Goal: Task Accomplishment & Management: Manage account settings

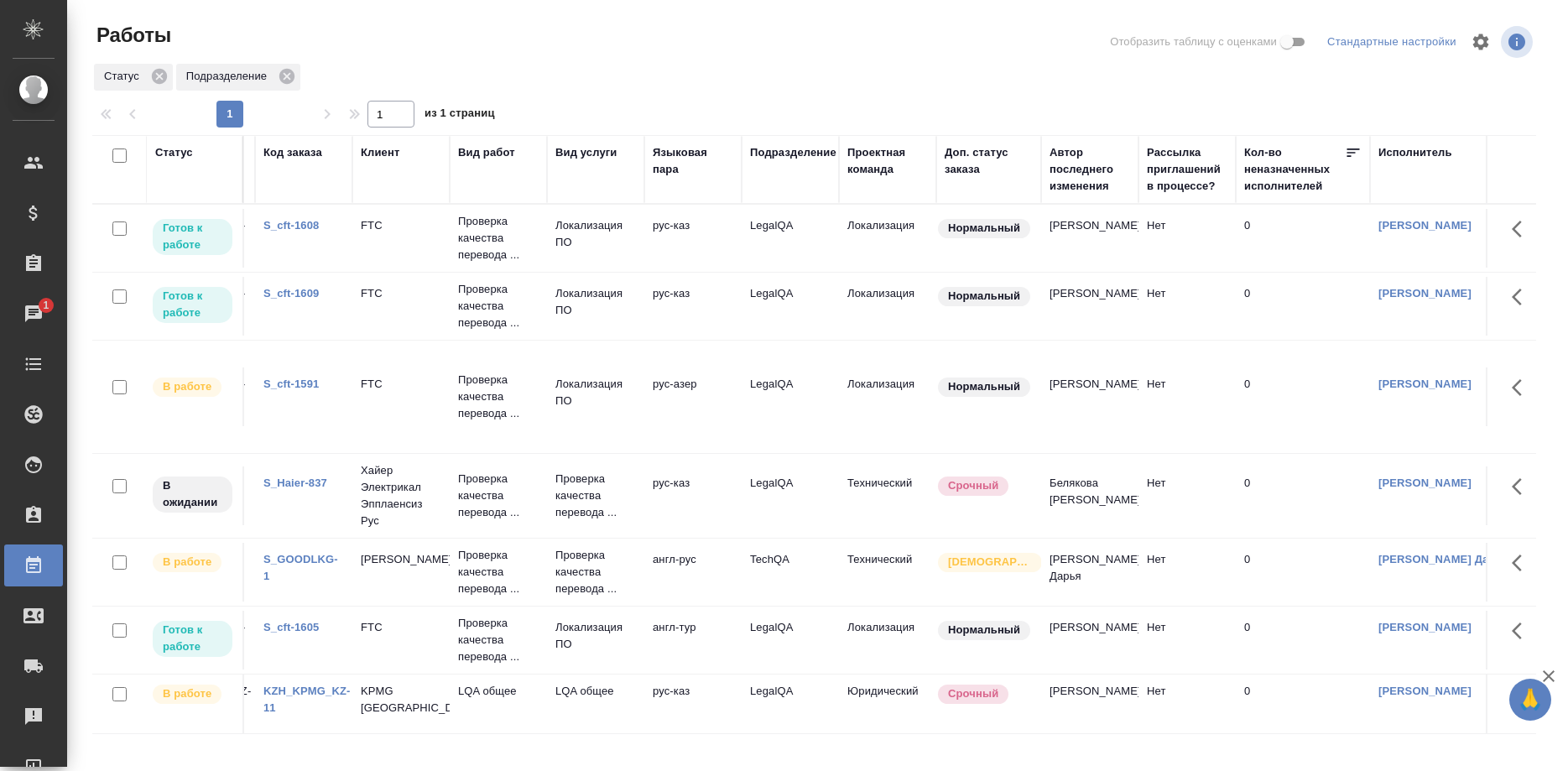
scroll to position [0, 47]
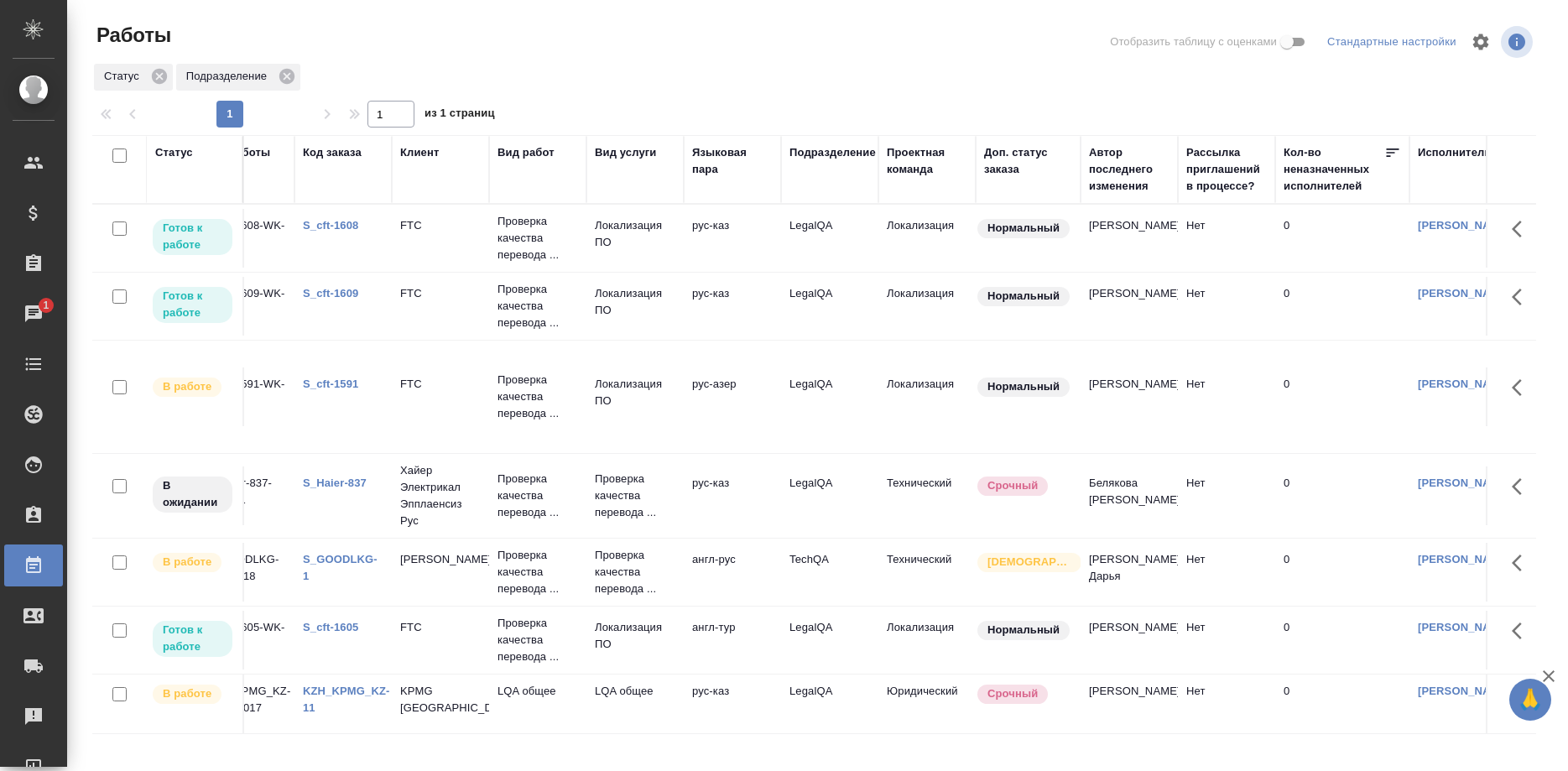
click at [321, 294] on link "S_cft-1609" at bounding box center [330, 294] width 55 height 12
click at [321, 220] on link "S_cft-1608" at bounding box center [330, 225] width 55 height 12
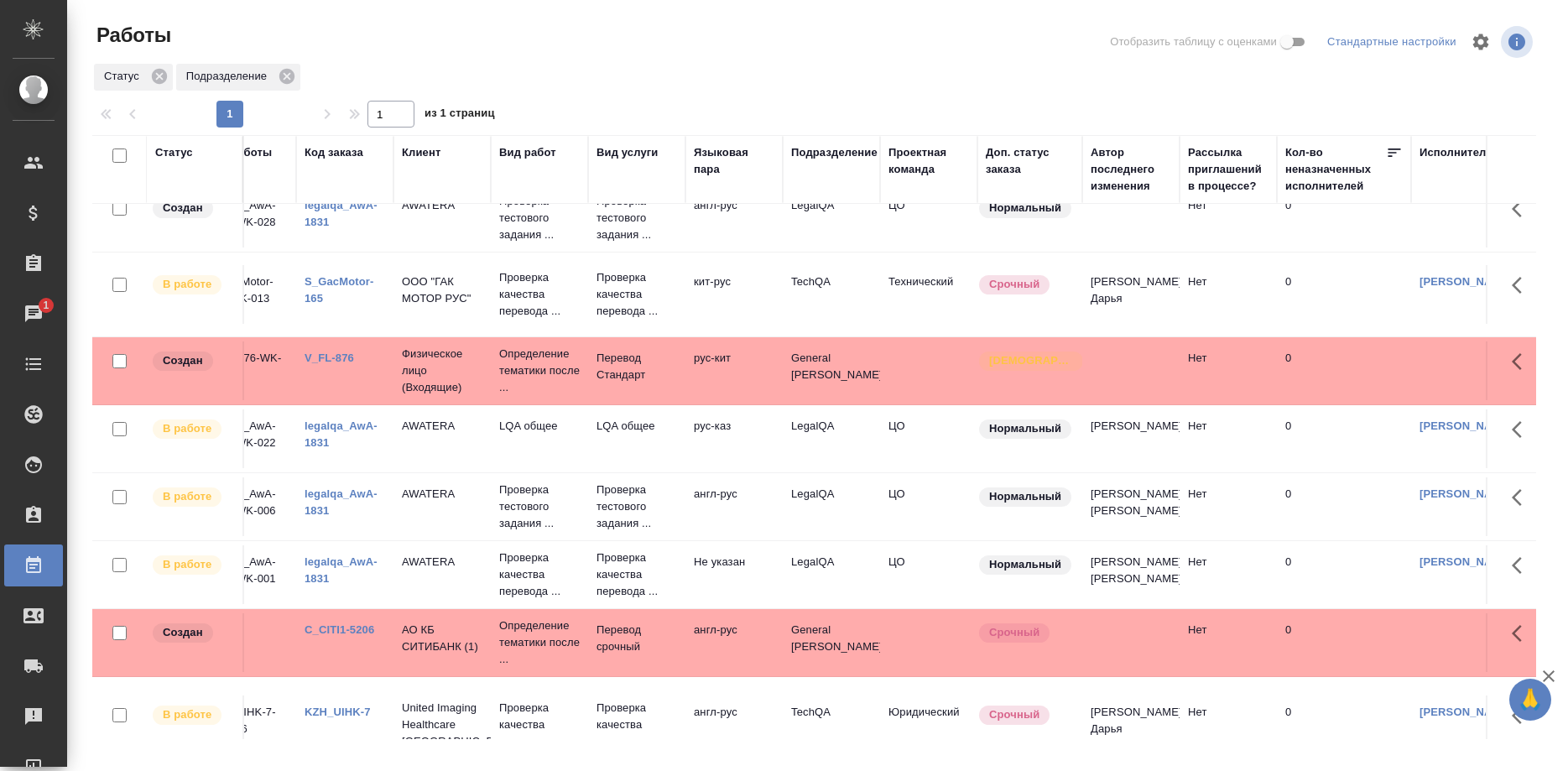
scroll to position [651, 0]
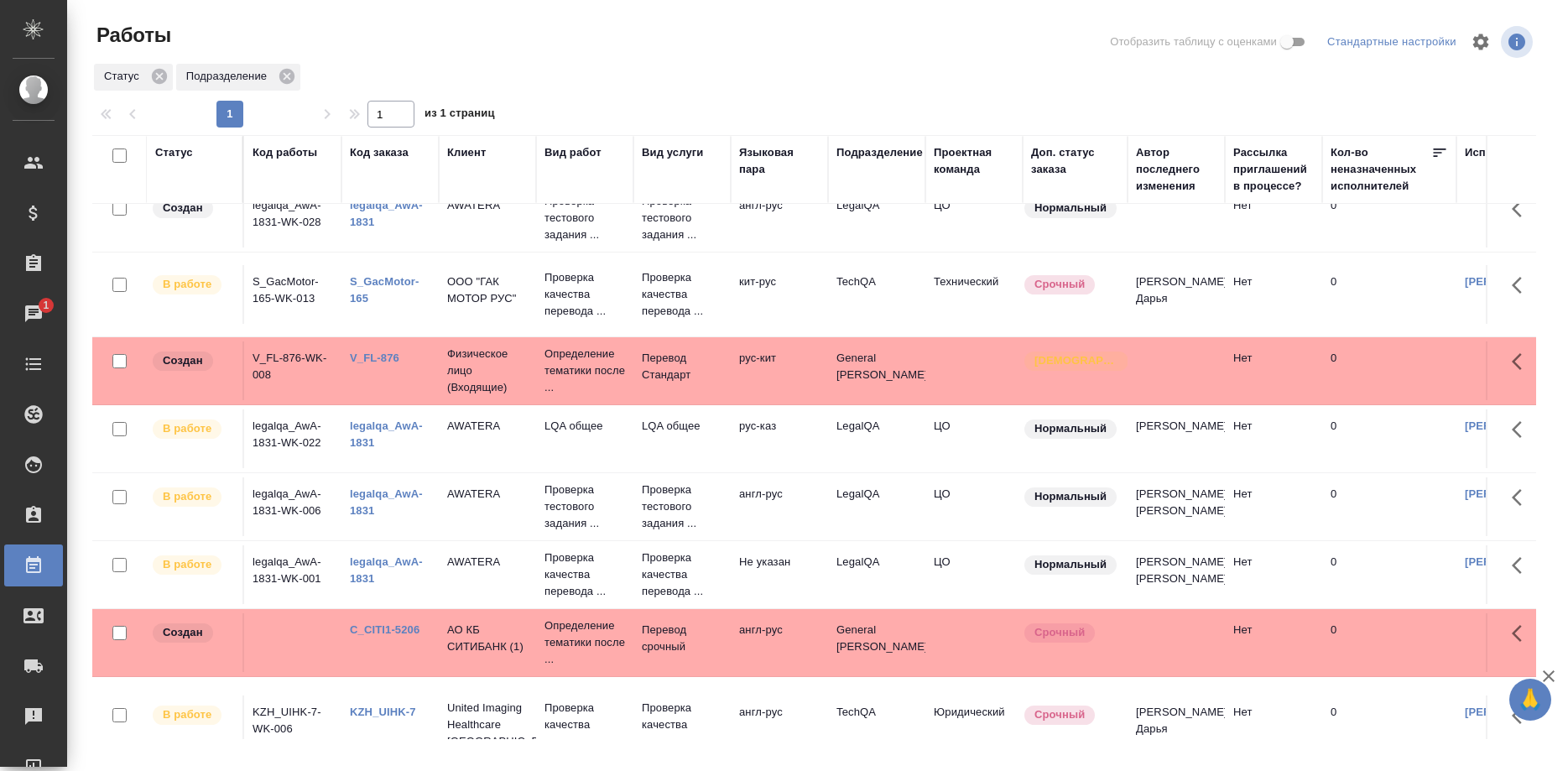
click at [353, 418] on div "legalqa_AwA-1831" at bounding box center [390, 435] width 81 height 33
click at [361, 420] on link "legalqa_AwA-1831" at bounding box center [385, 435] width 73 height 30
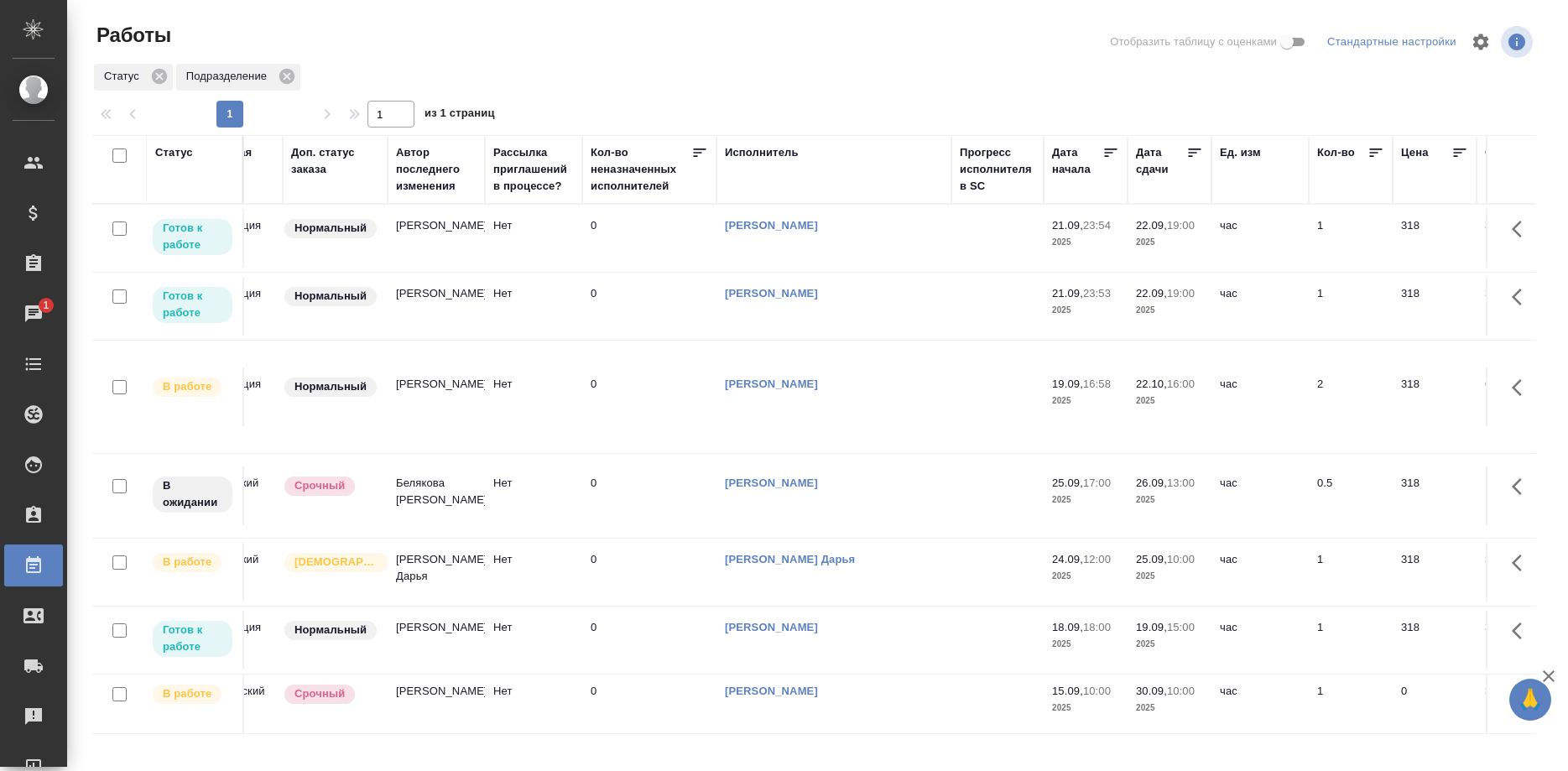
scroll to position [0, 780]
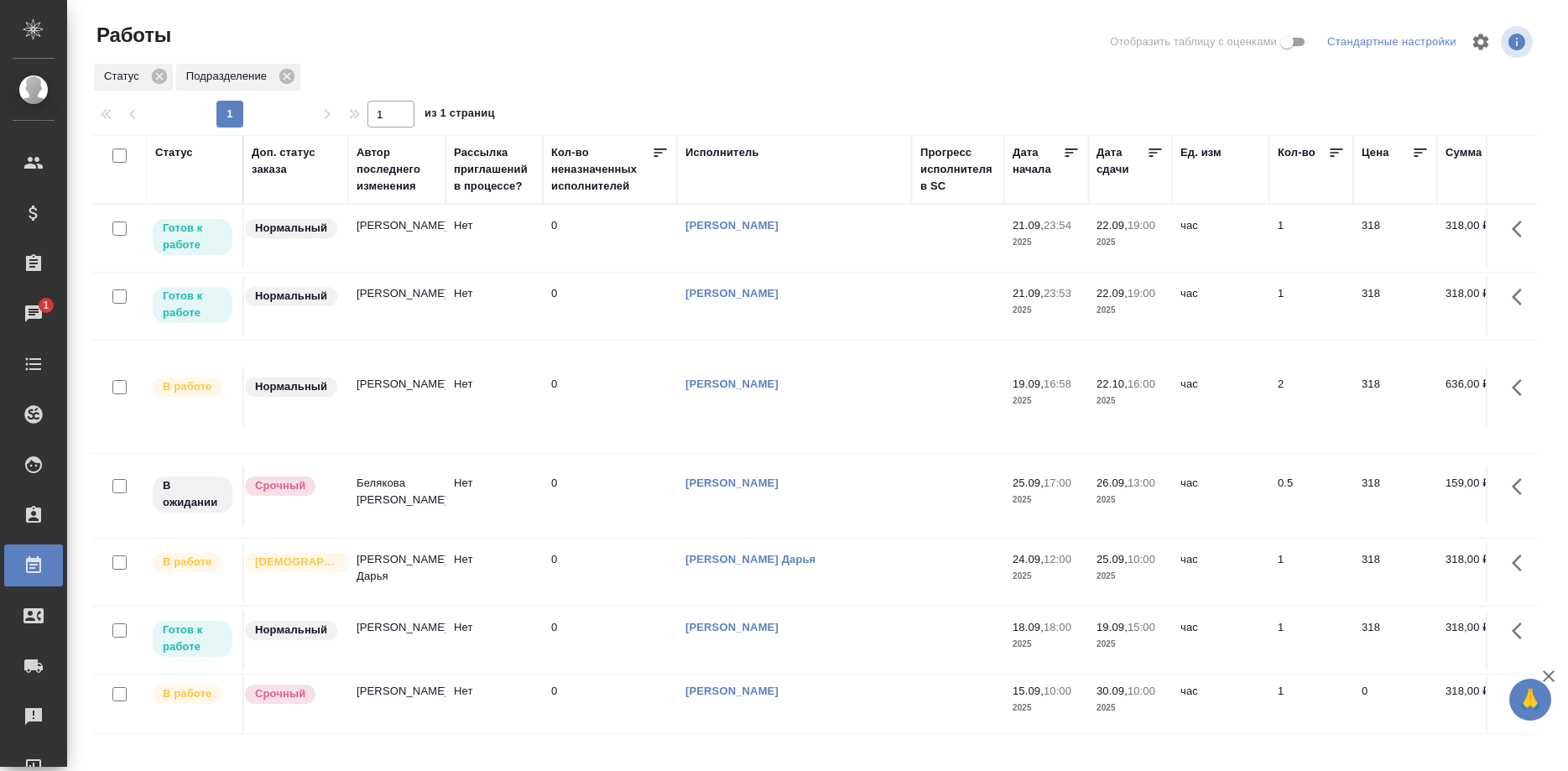
click at [708, 191] on div "Исполнитель" at bounding box center [795, 169] width 218 height 50
click at [708, 194] on div "Исполнитель" at bounding box center [795, 169] width 218 height 50
click at [714, 154] on div "Исполнитель" at bounding box center [723, 152] width 74 height 17
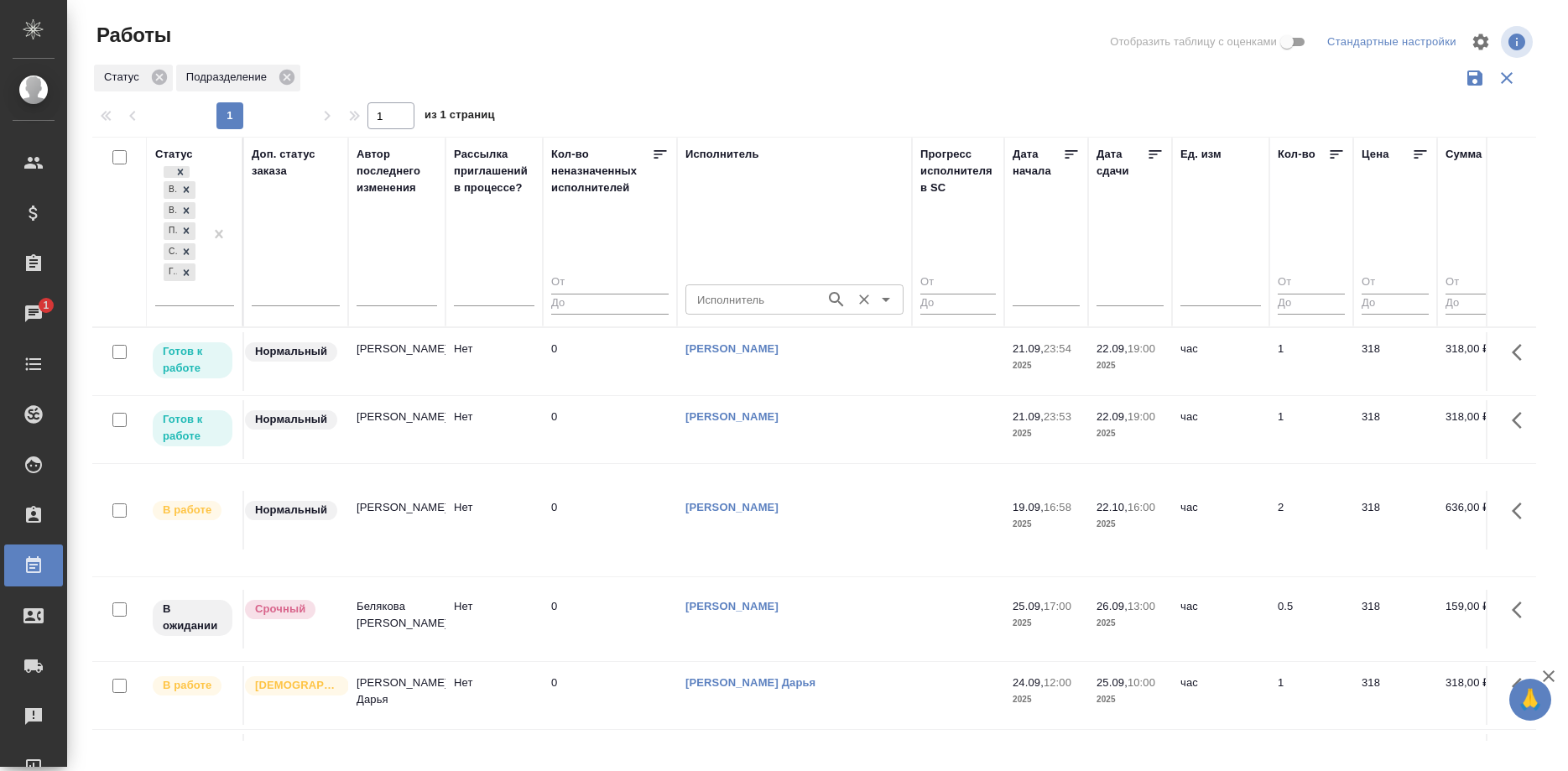
click at [742, 289] on input "Исполнитель" at bounding box center [753, 299] width 127 height 20
type input "ш"
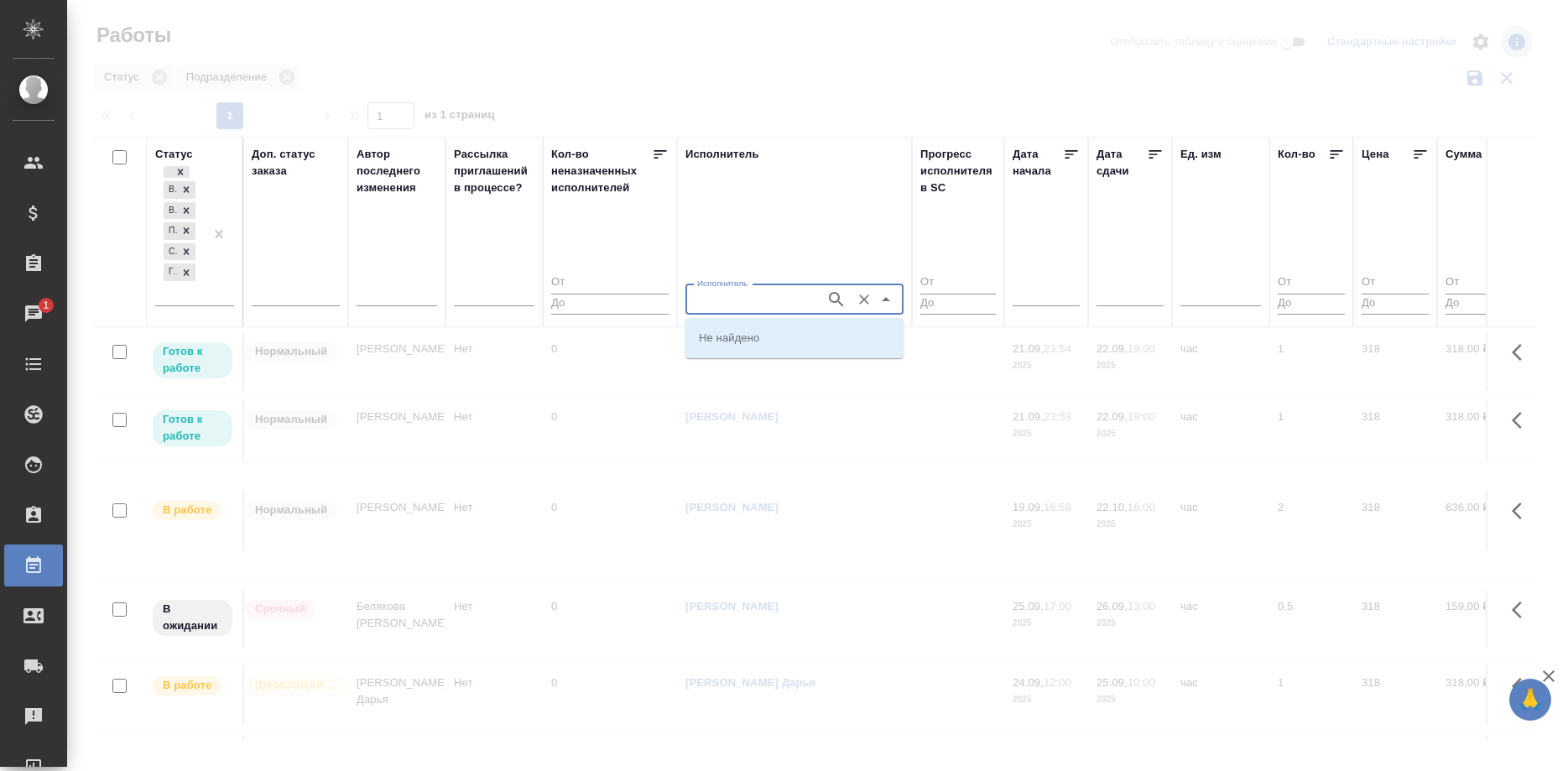
click at [852, 300] on button "Очистить" at bounding box center [864, 300] width 24 height 24
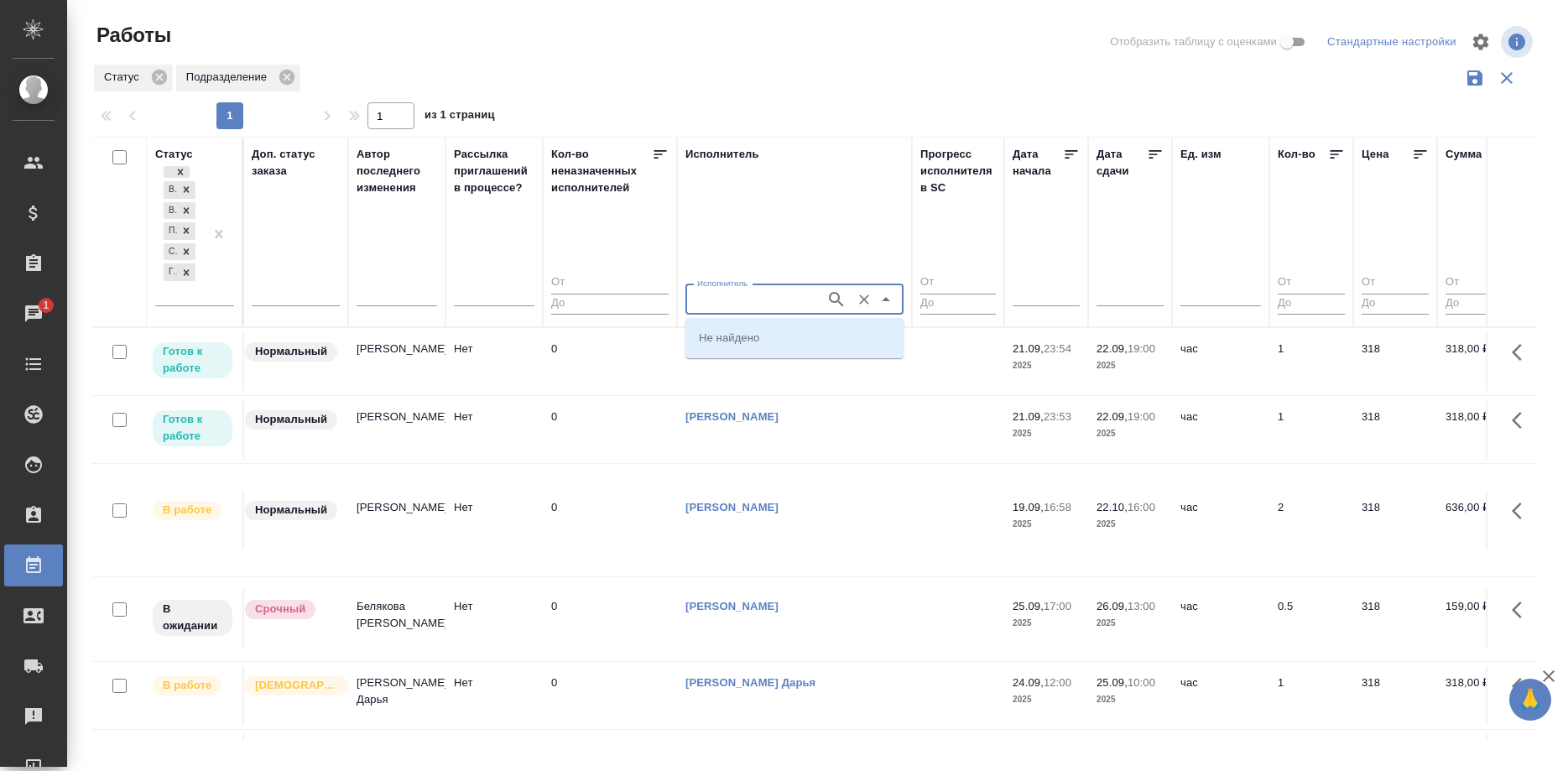
click at [852, 299] on button "Очистить" at bounding box center [864, 300] width 24 height 24
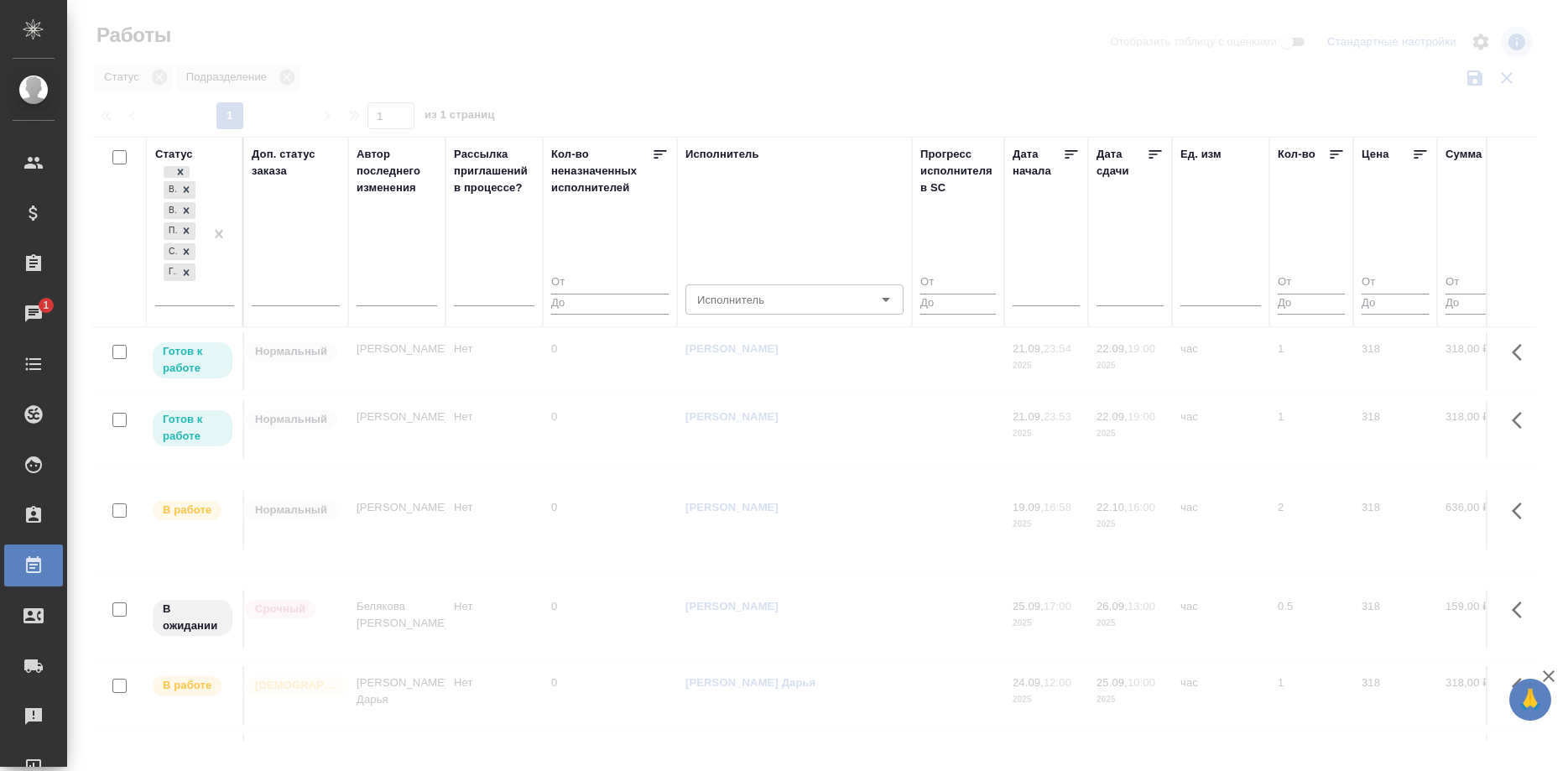
click at [830, 244] on div "Исполнитель Исполнитель Исполнитель" at bounding box center [795, 232] width 218 height 172
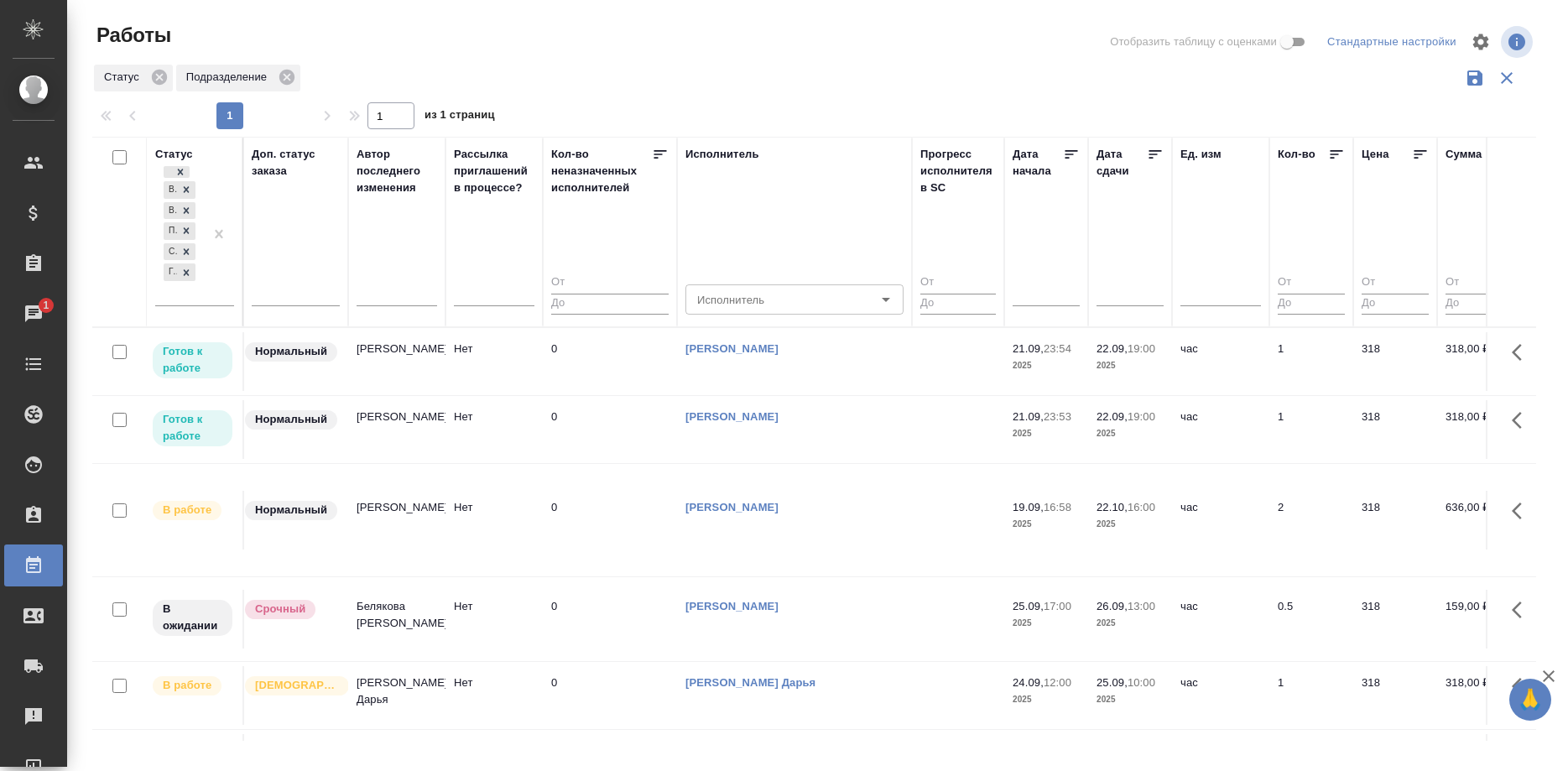
click at [630, 360] on td "0" at bounding box center [610, 361] width 134 height 59
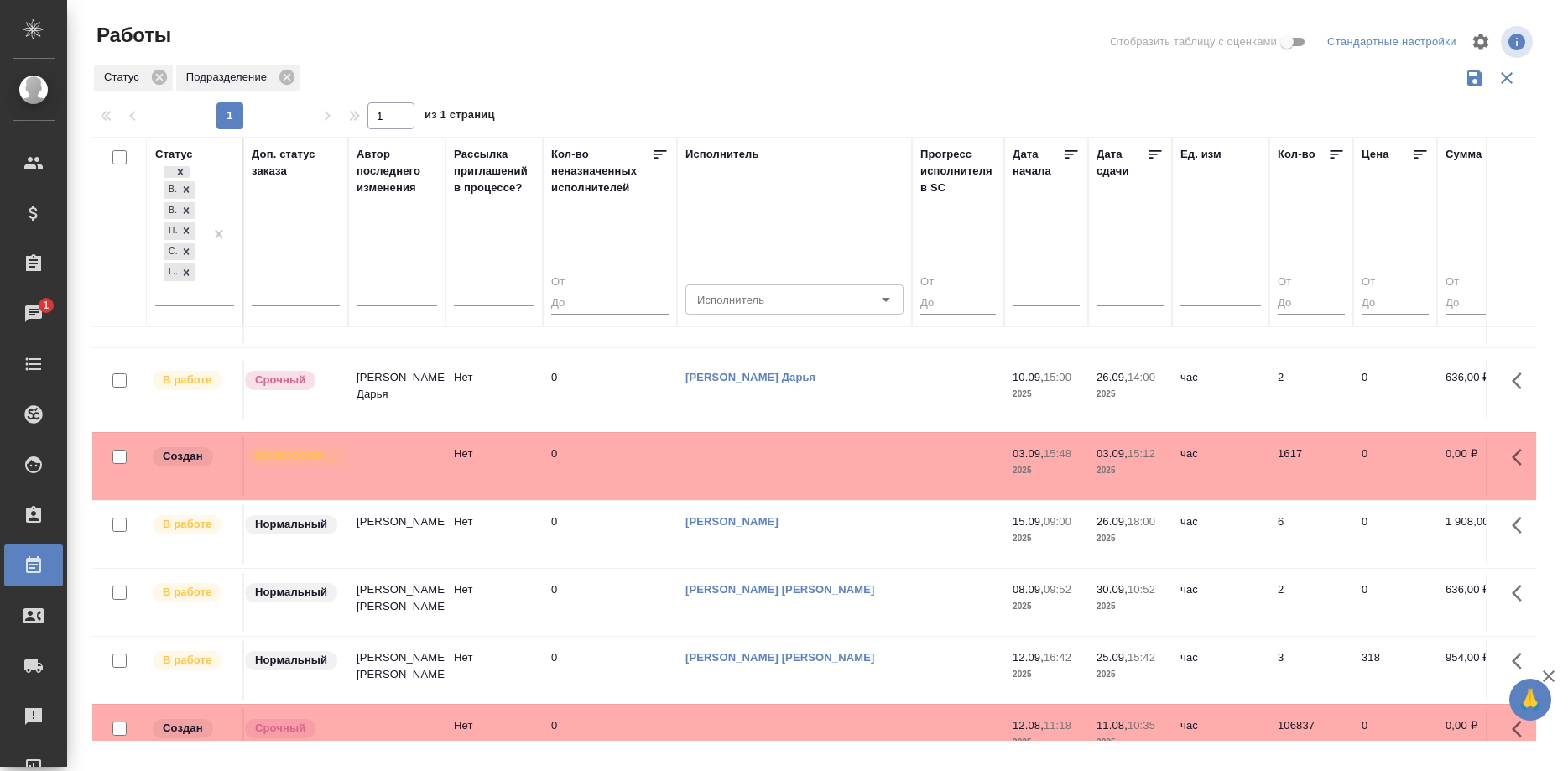
scroll to position [770, 780]
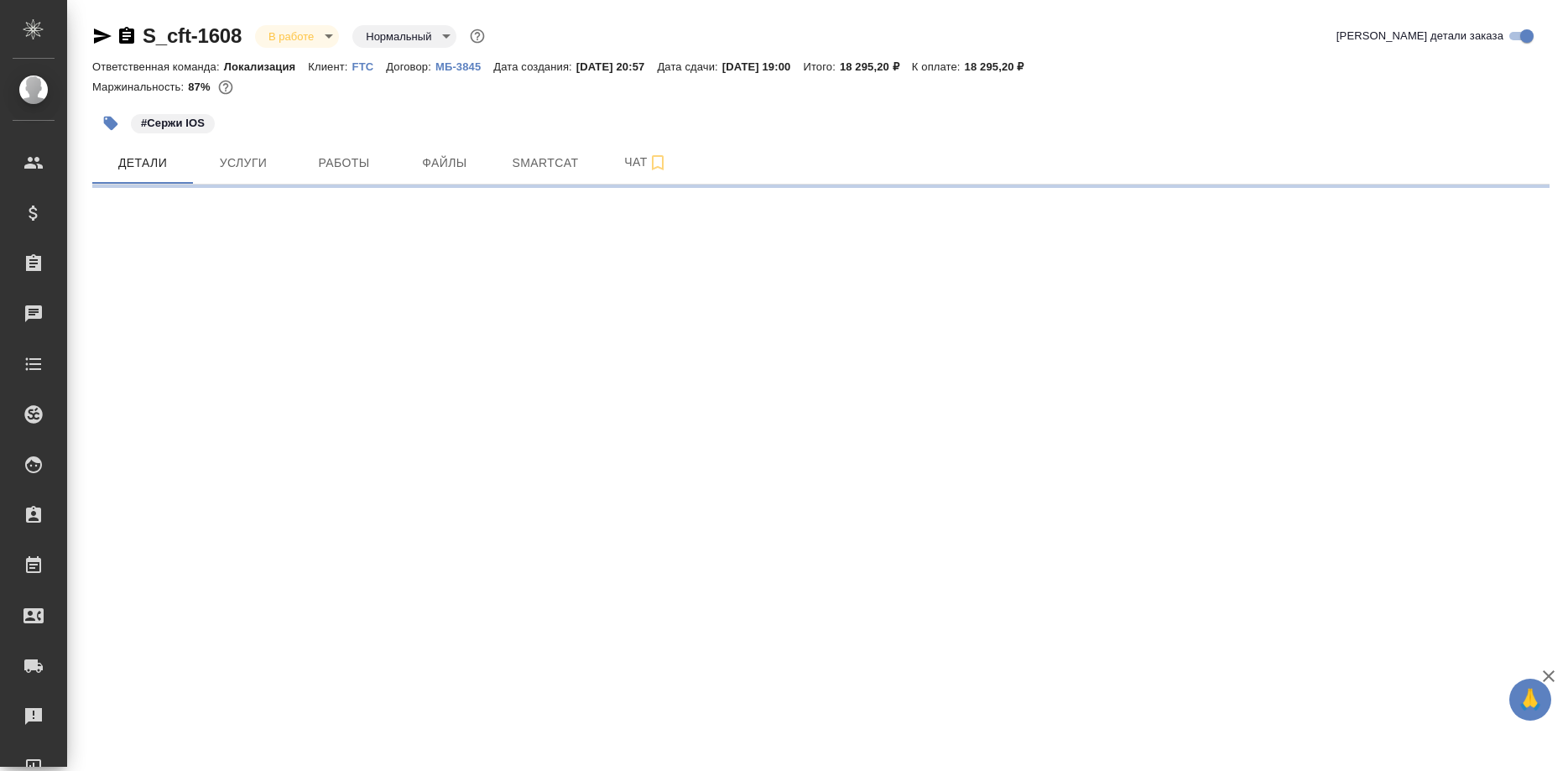
select select "RU"
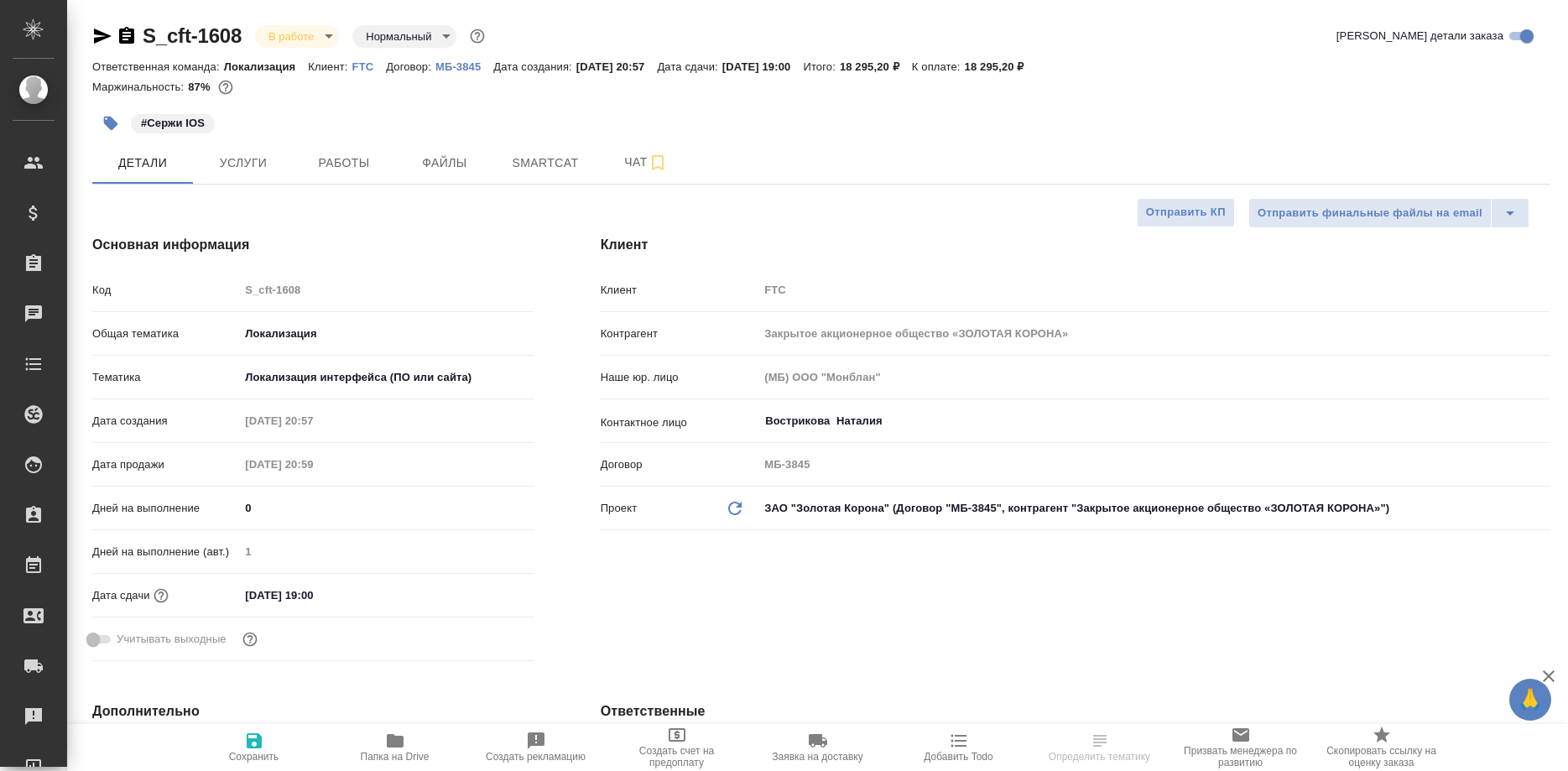
type textarea "x"
type input "Локализация"
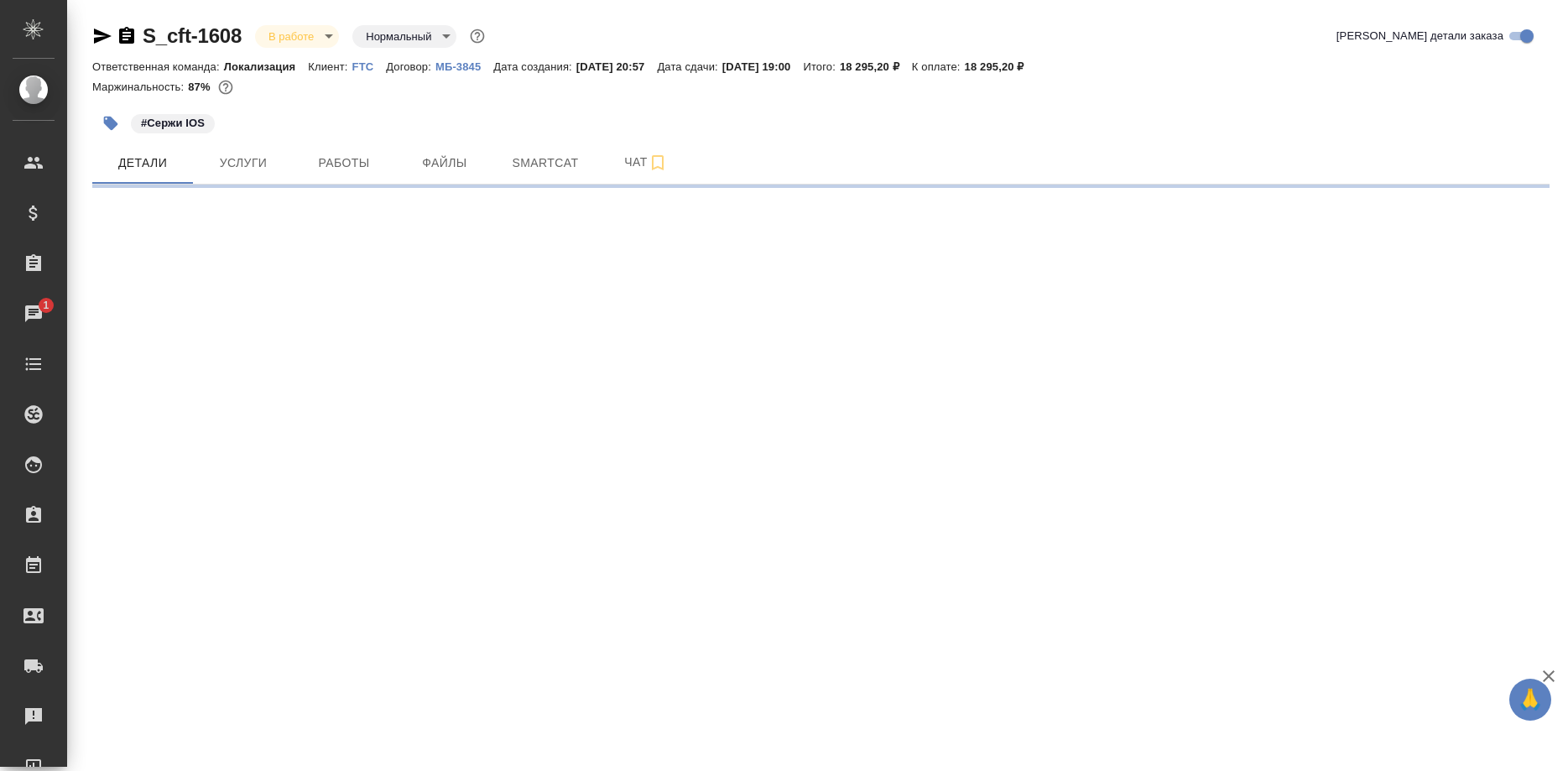
select select "RU"
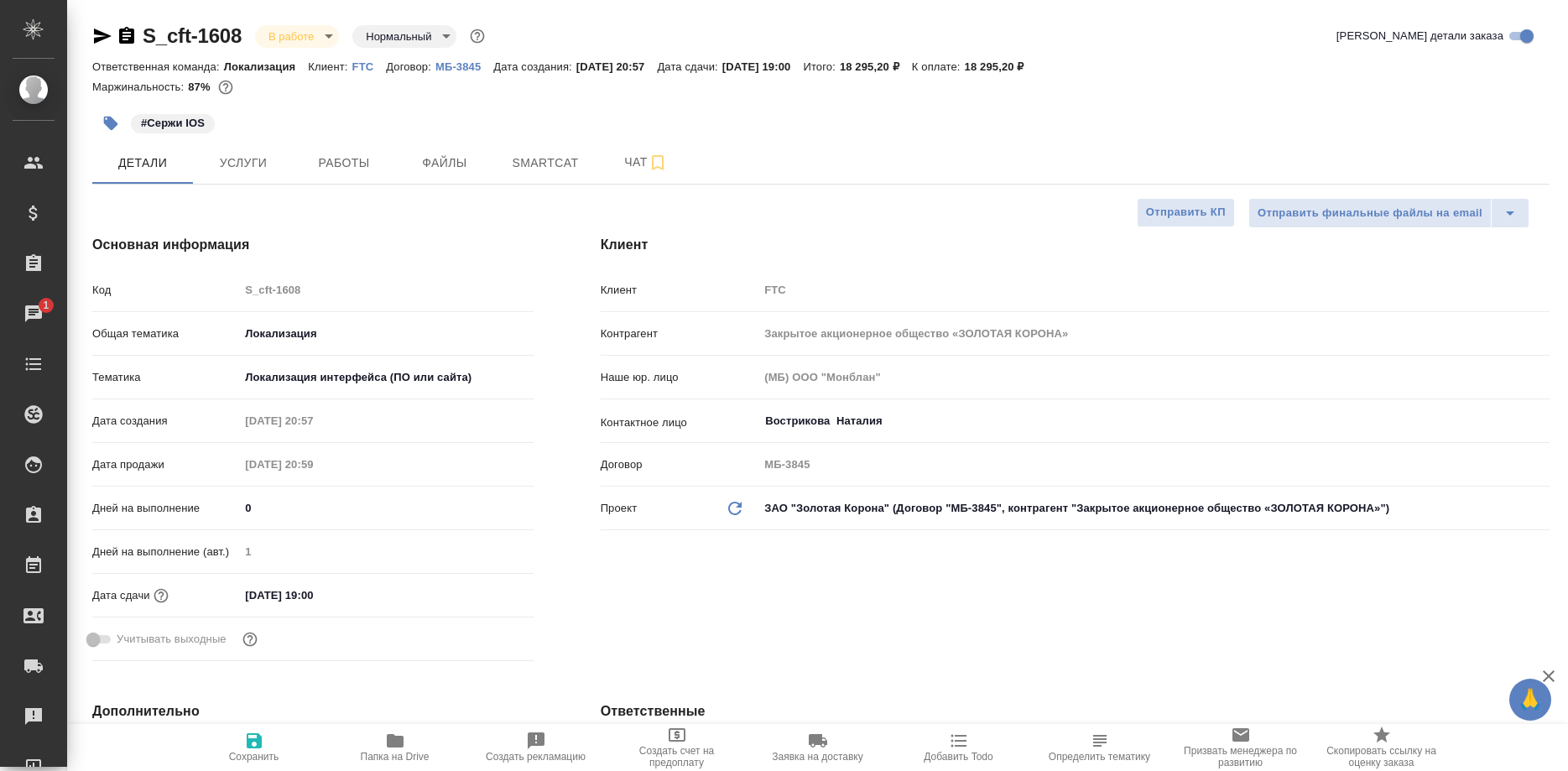
type textarea "x"
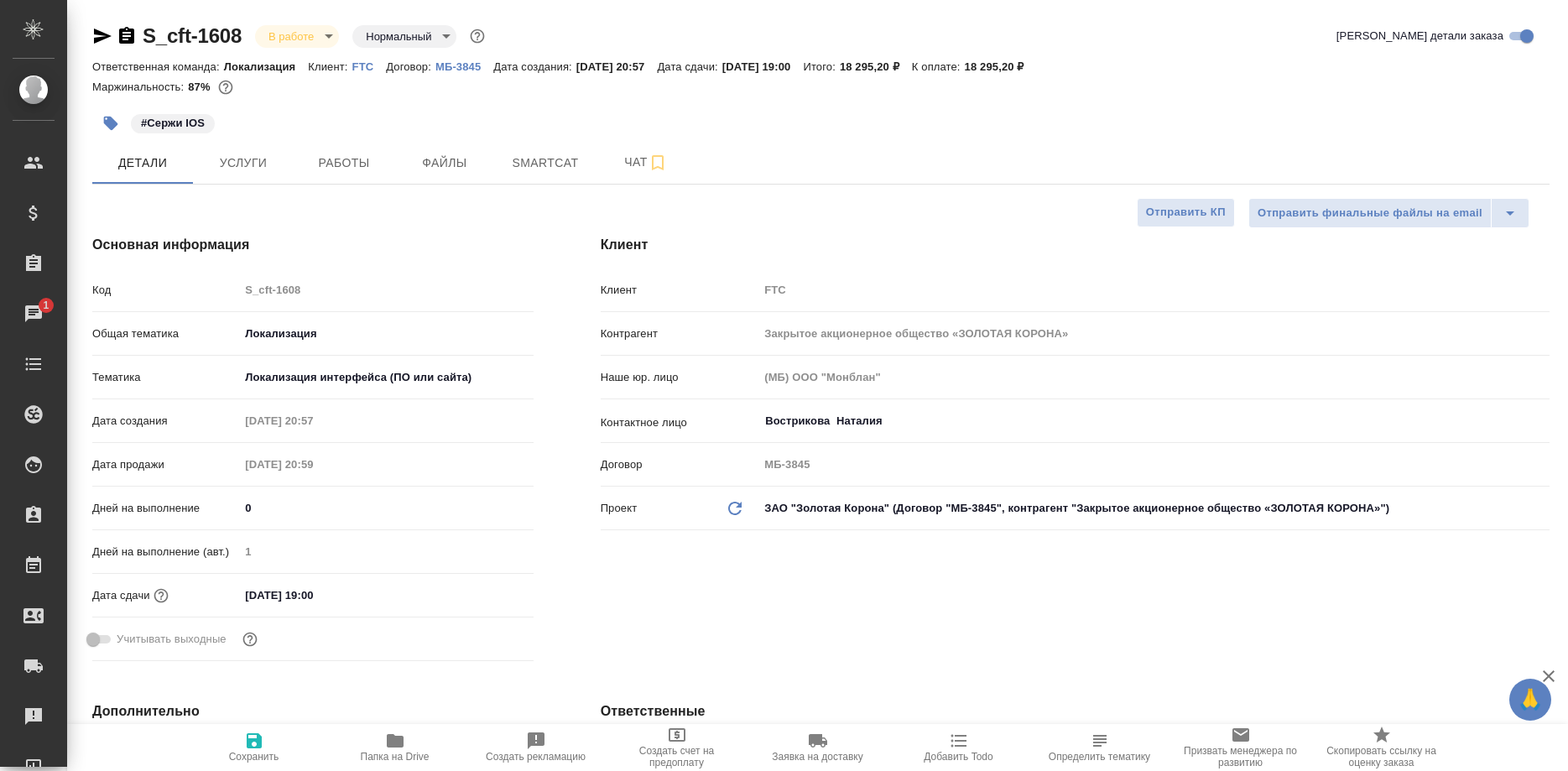
type textarea "x"
click at [540, 163] on span "Smartcat" at bounding box center [546, 163] width 81 height 21
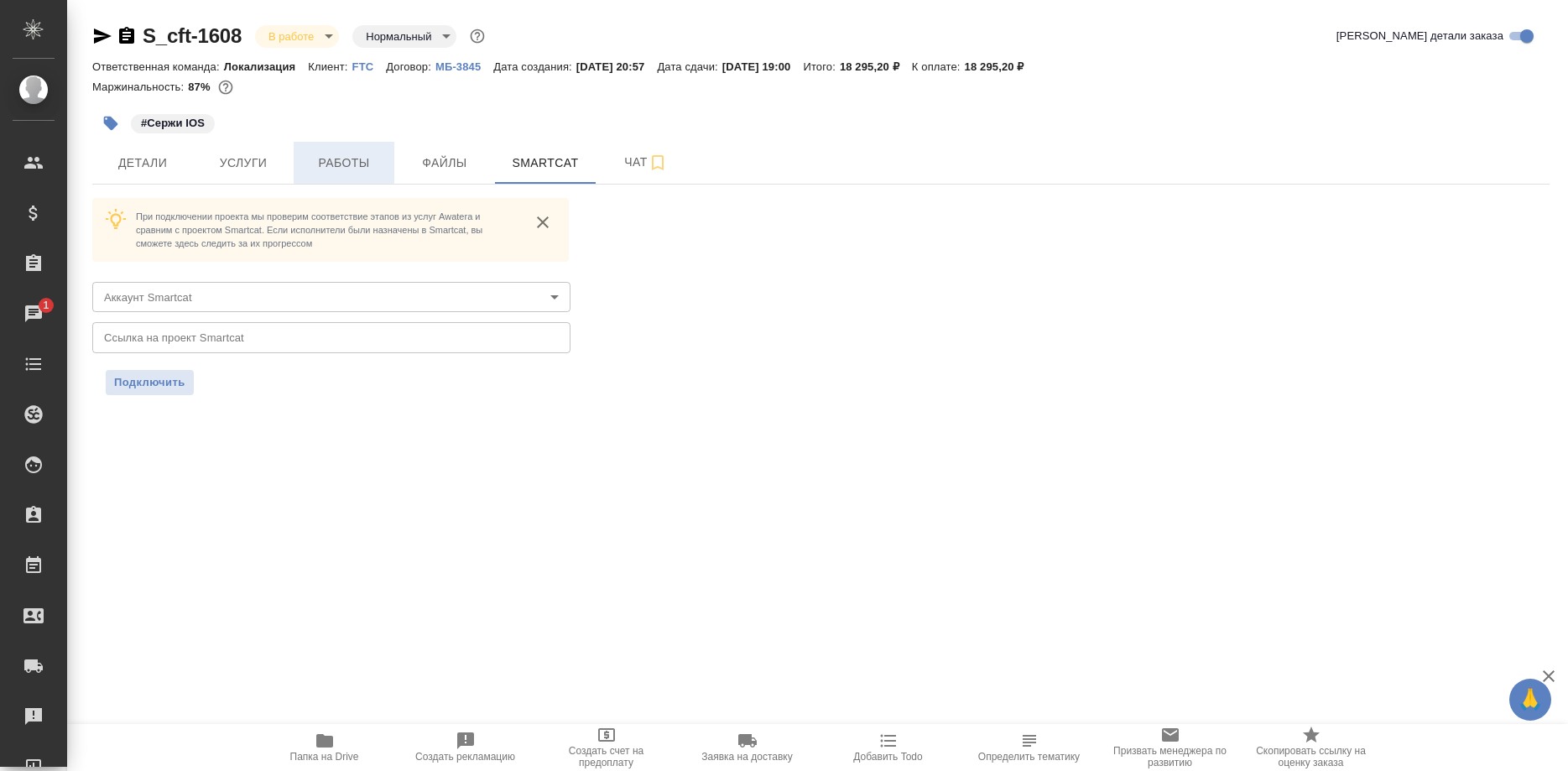
click at [352, 169] on span "Работы" at bounding box center [344, 163] width 81 height 21
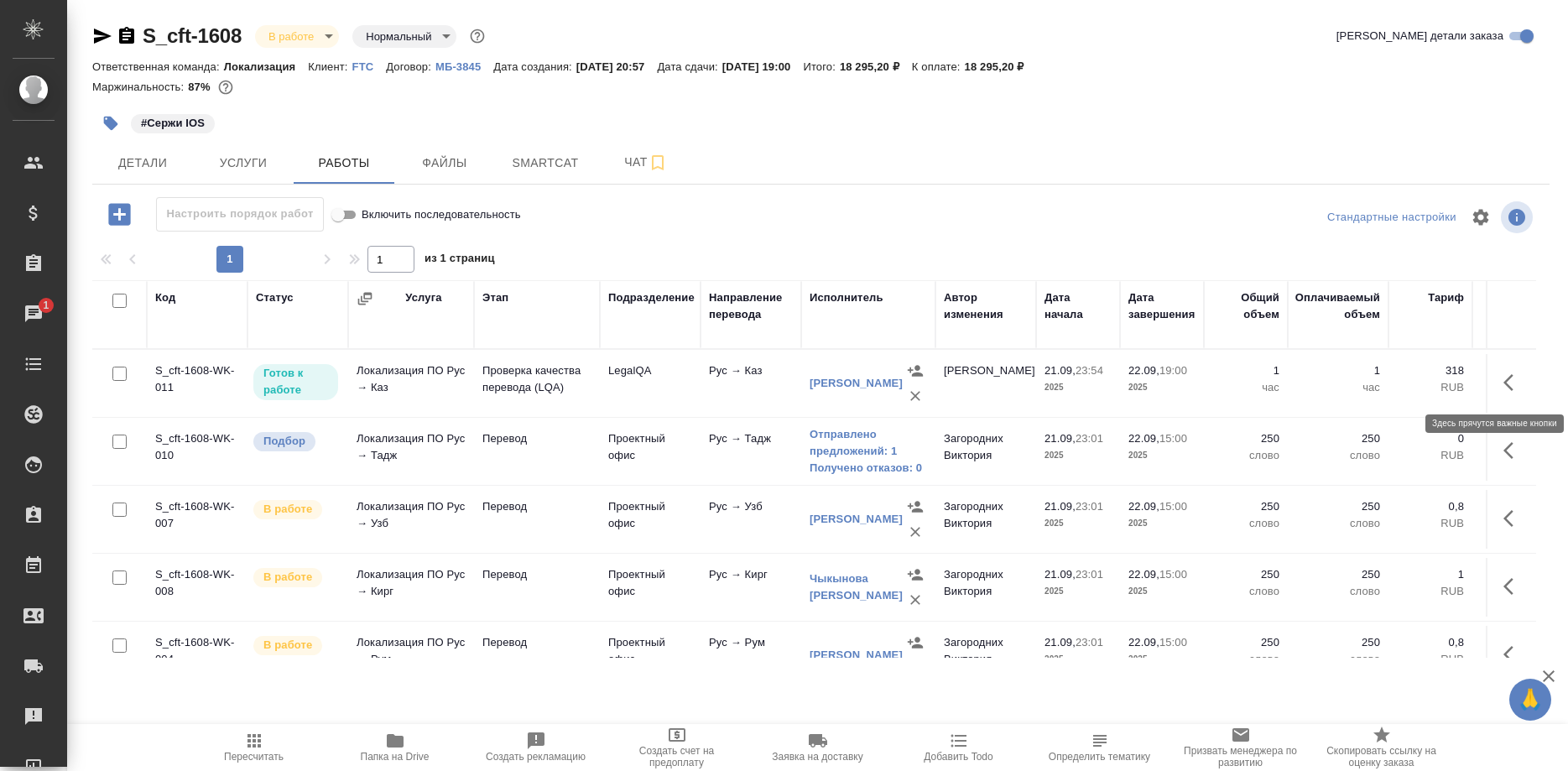
click at [1507, 379] on icon "button" at bounding box center [1508, 382] width 10 height 17
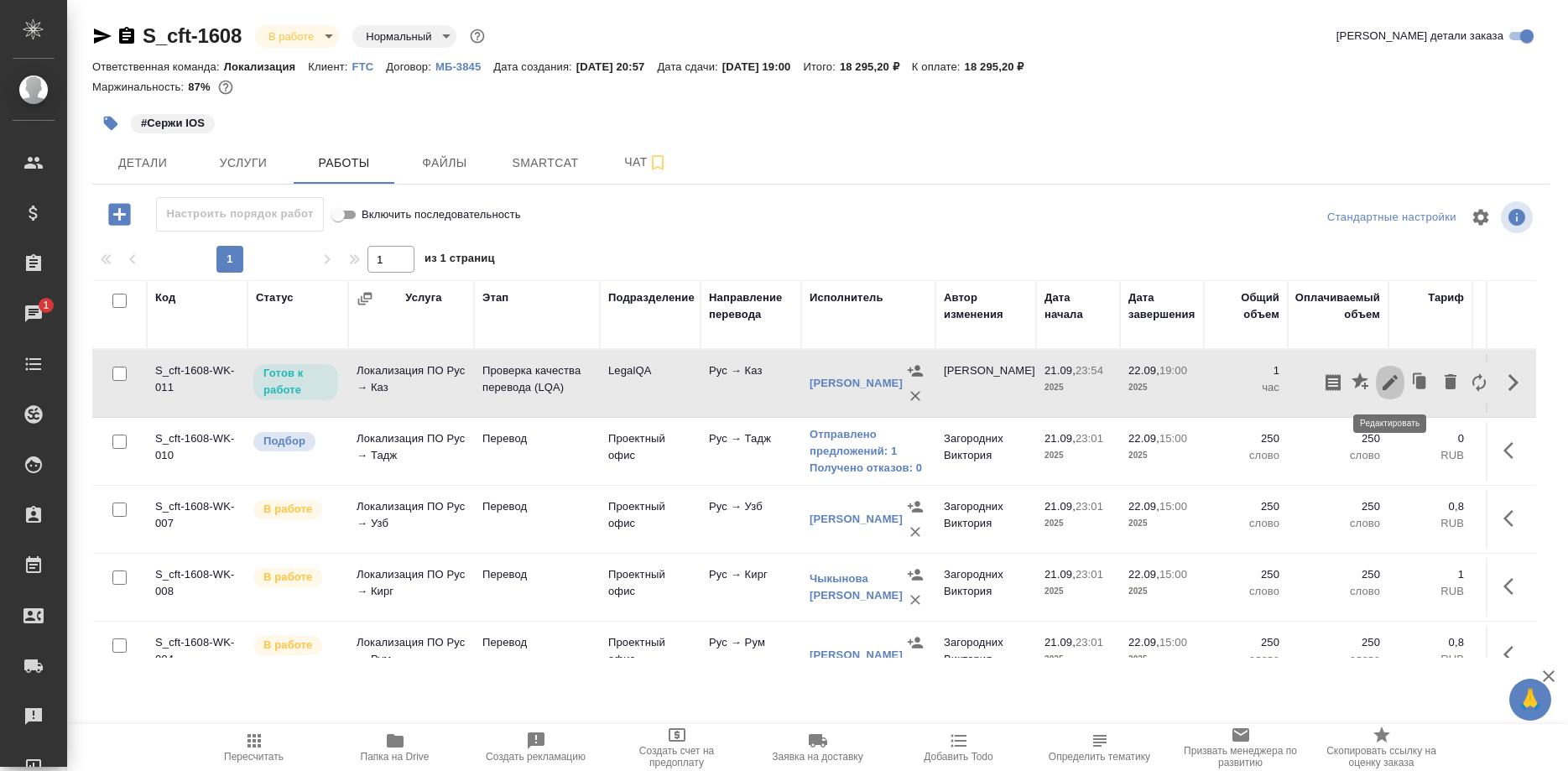
click at [1385, 386] on icon "button" at bounding box center [1390, 382] width 20 height 20
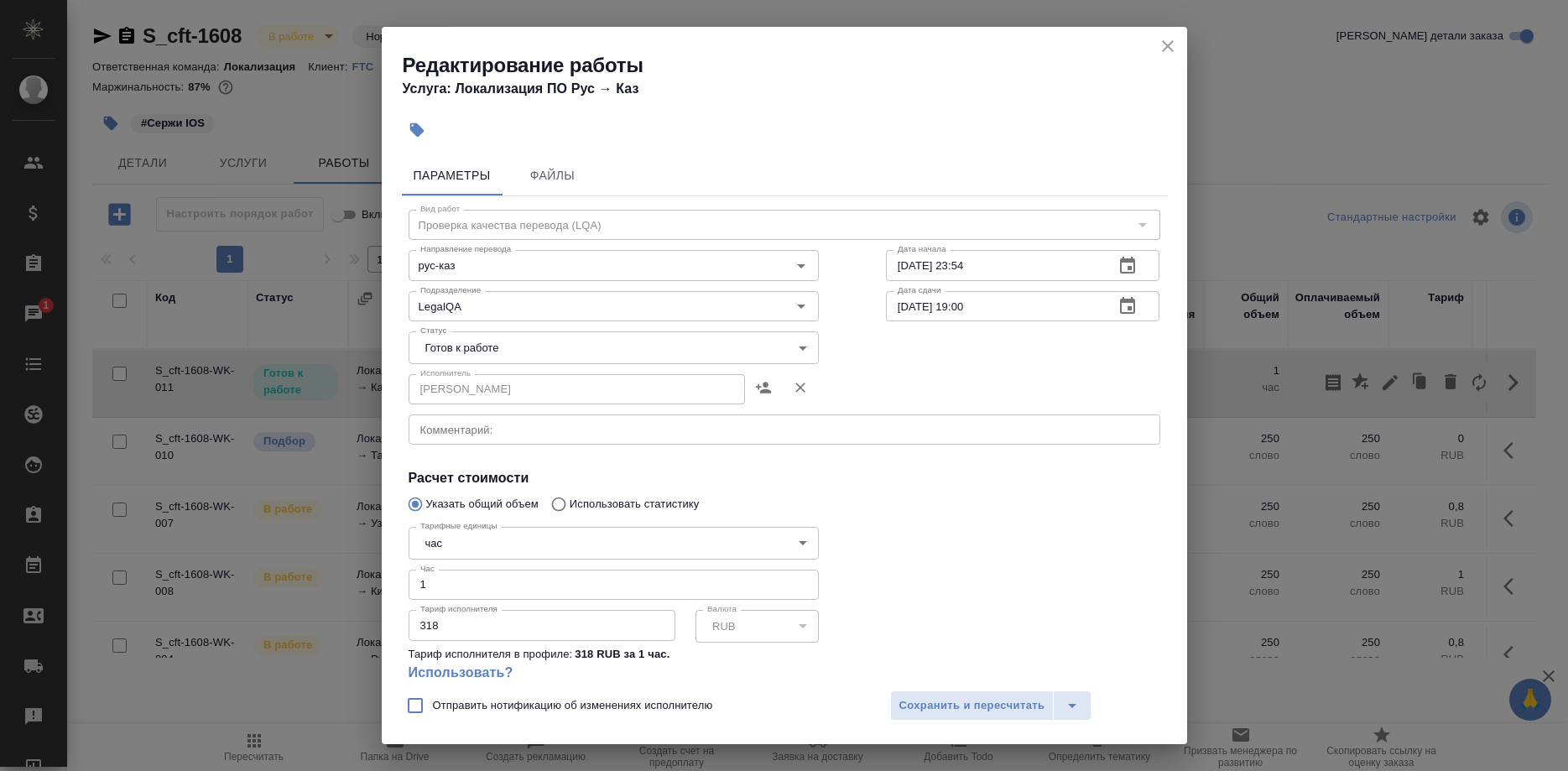
click at [1164, 50] on icon "close" at bounding box center [1168, 46] width 11 height 11
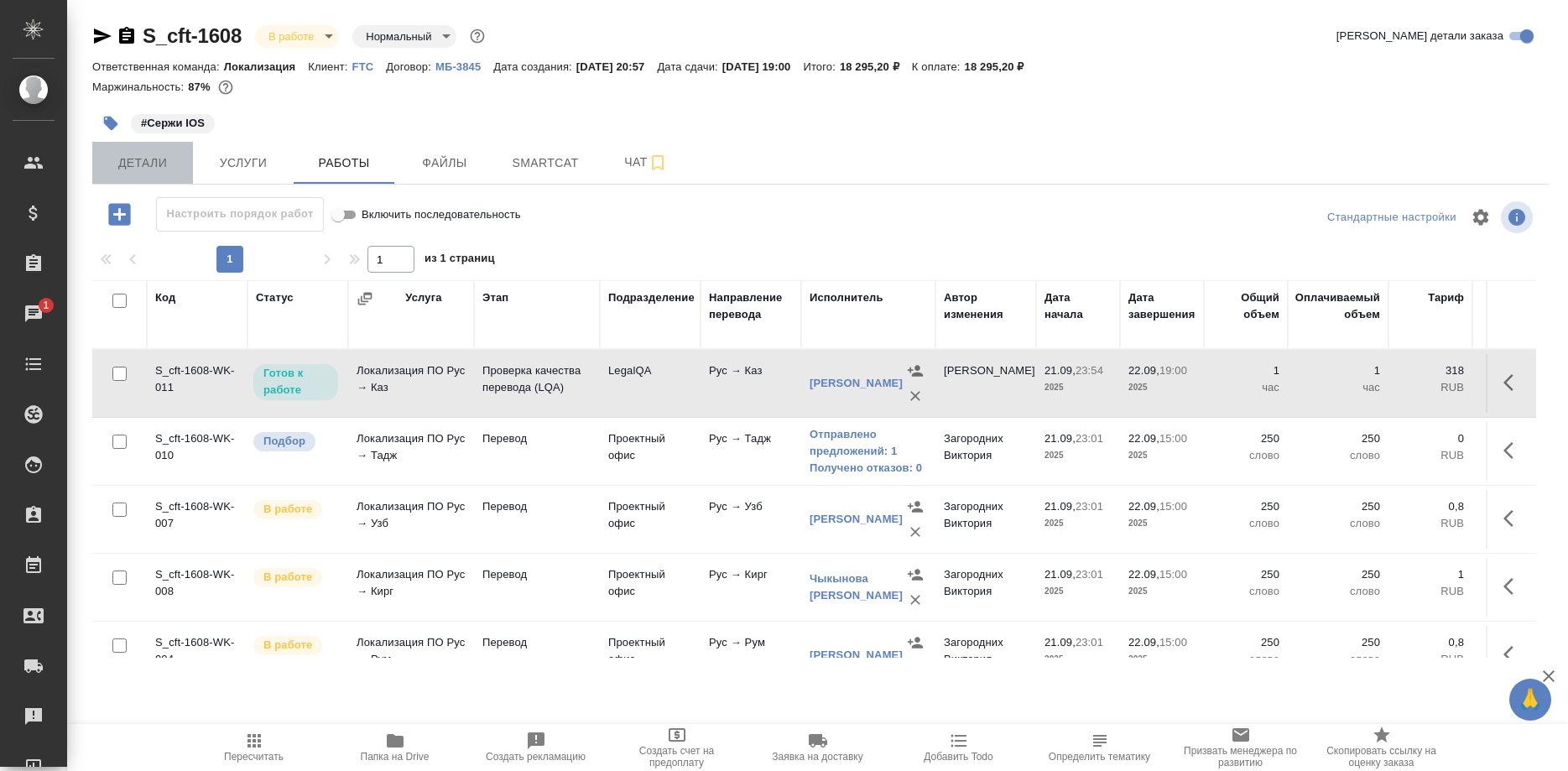
click at [138, 154] on span "Детали" at bounding box center [143, 163] width 81 height 21
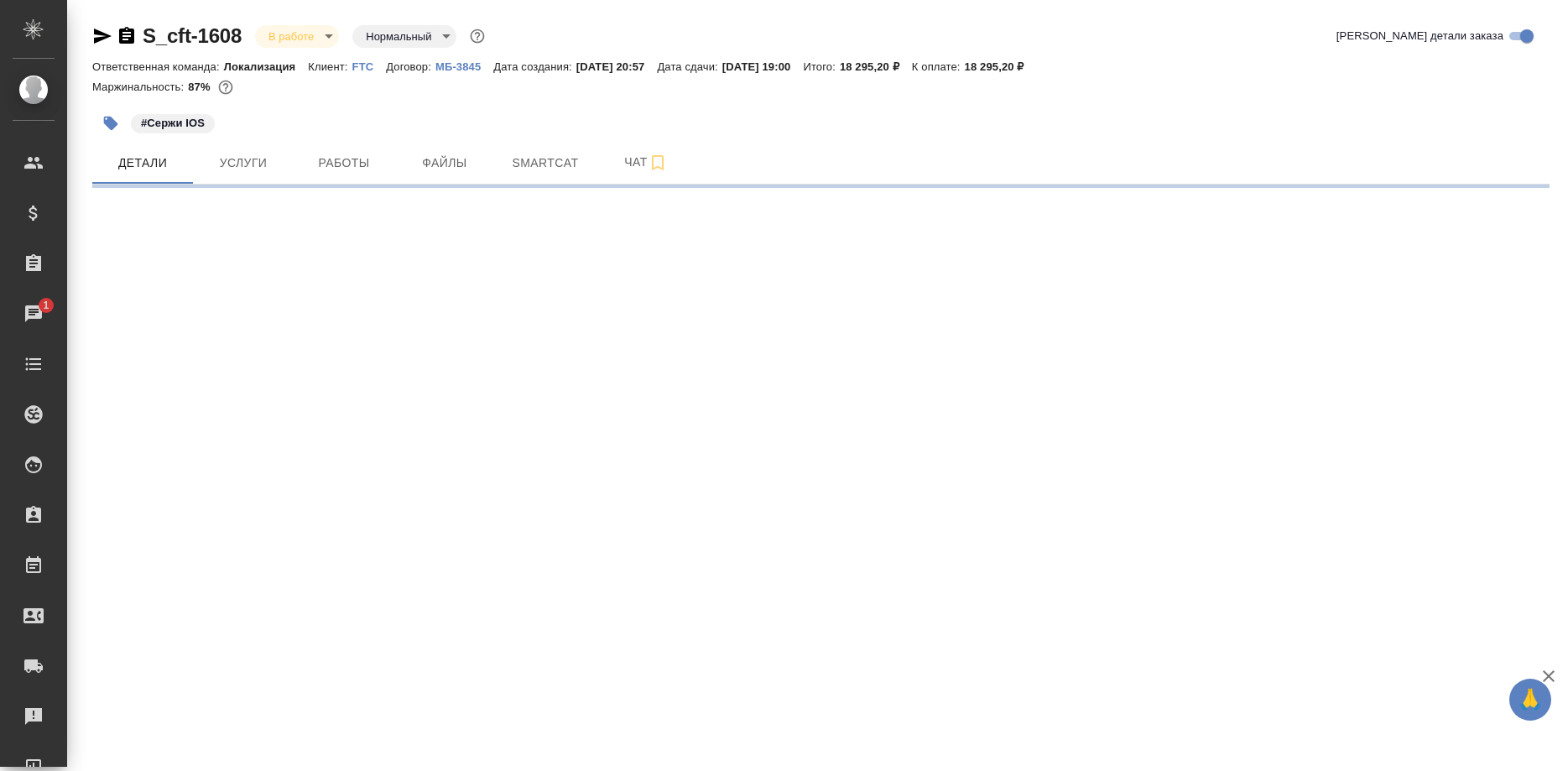
select select "RU"
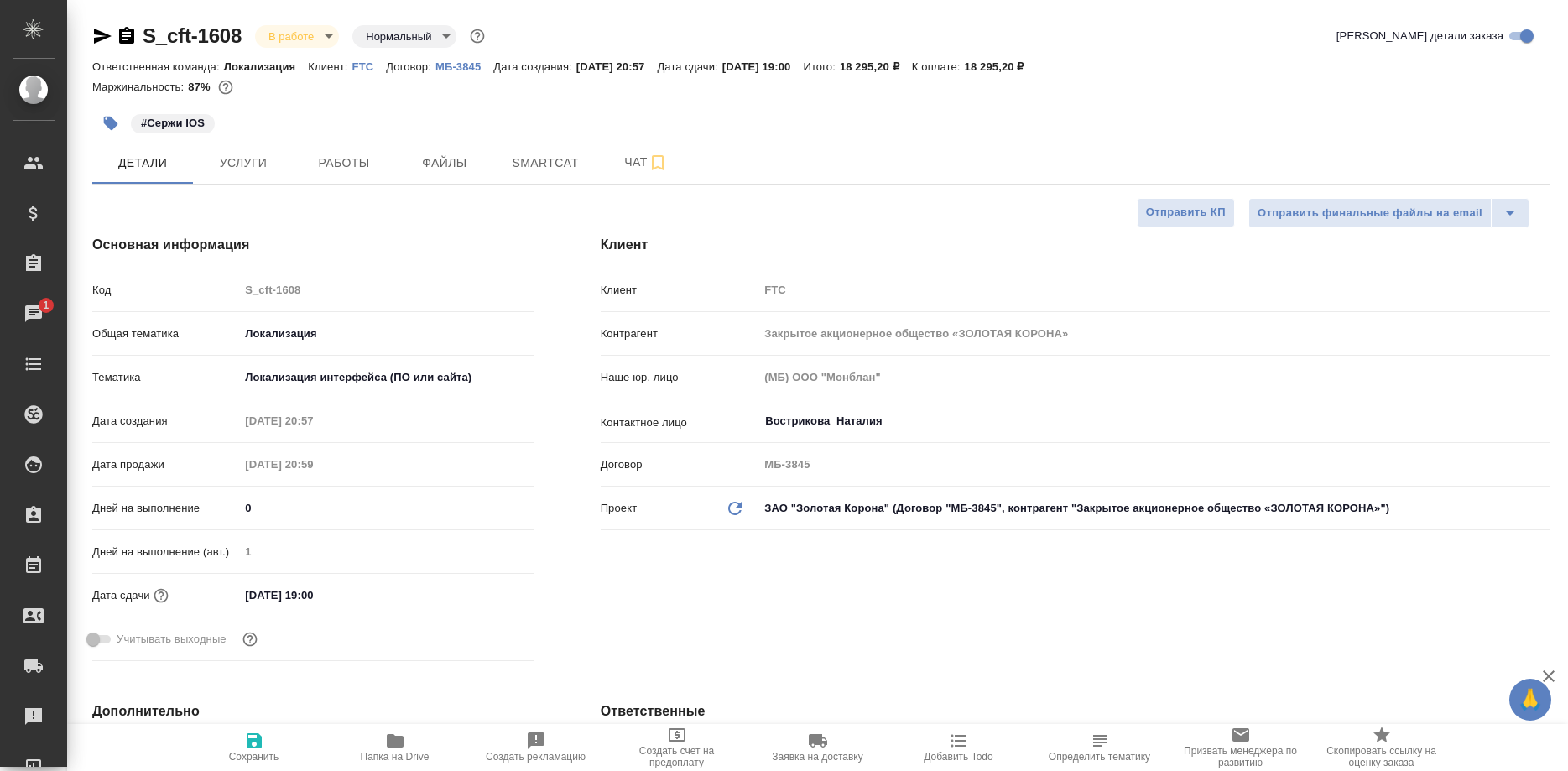
type textarea "x"
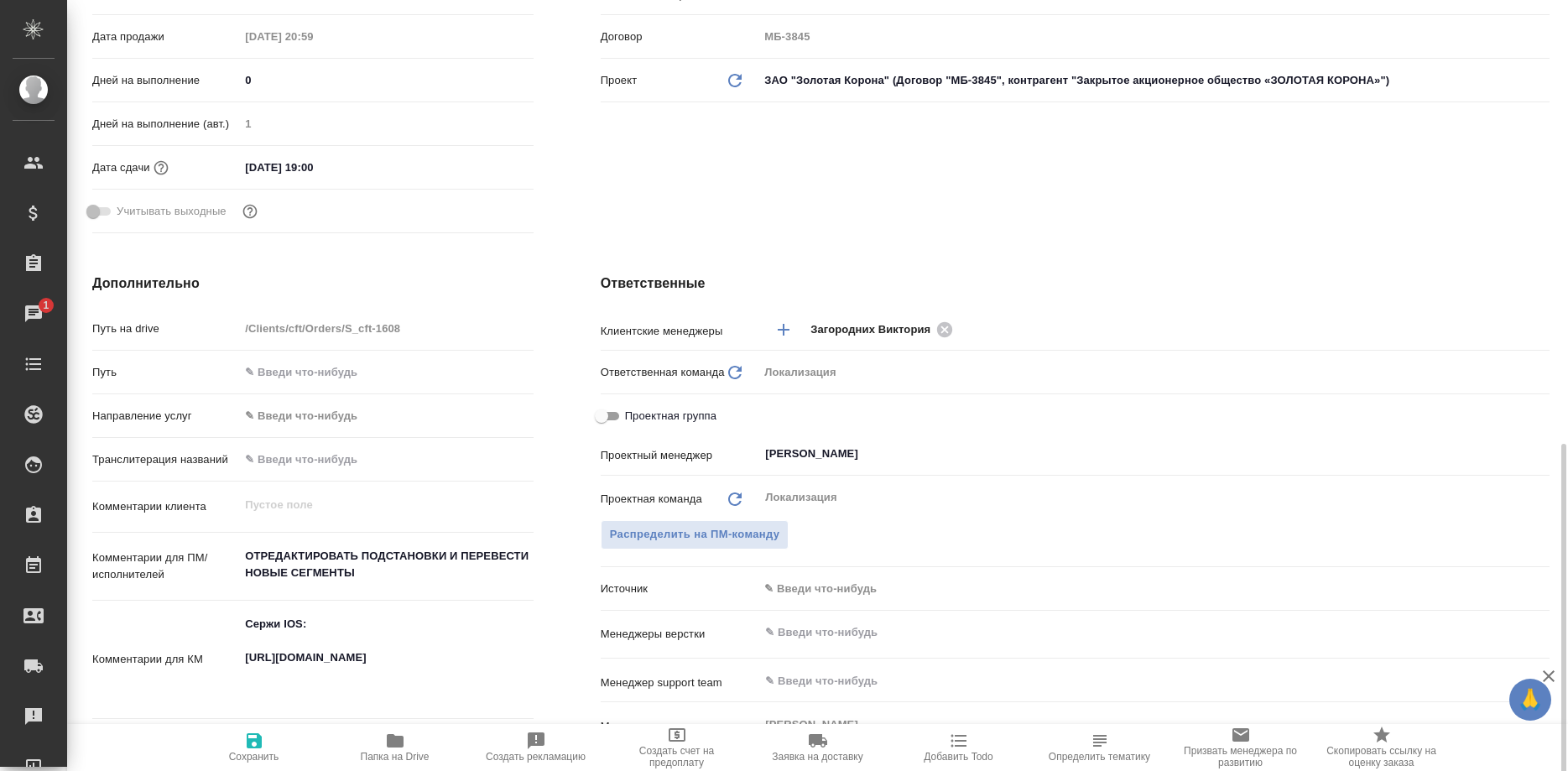
scroll to position [685, 0]
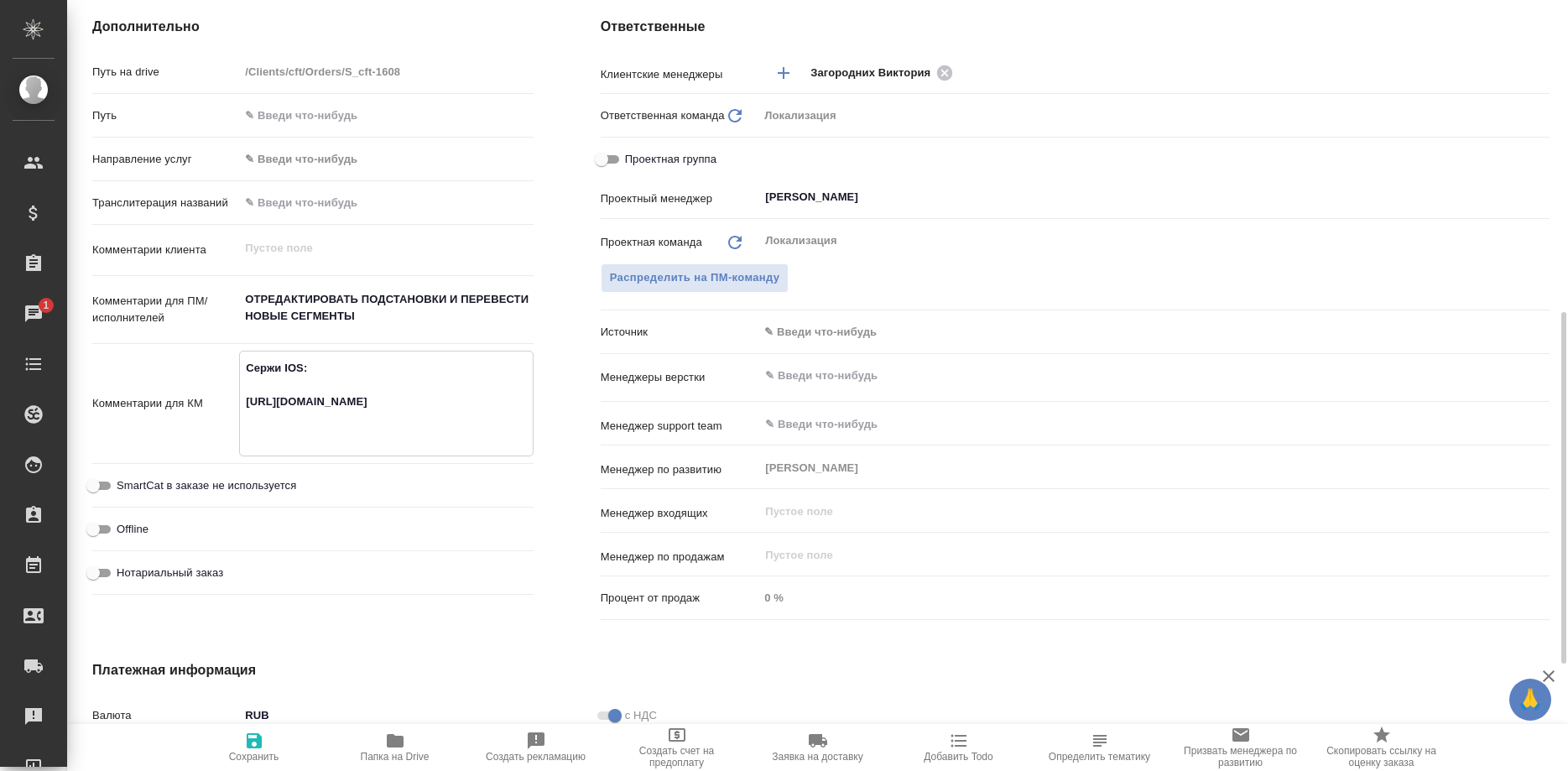
drag, startPoint x: 412, startPoint y: 428, endPoint x: 230, endPoint y: 405, distance: 183.4
click at [240, 405] on textarea "Сержи IOS: https://smartcat.com/projects/c2167bad-6919-42f6-9136-a07398b7a8d9/f…" at bounding box center [385, 401] width 292 height 95
type textarea "x"
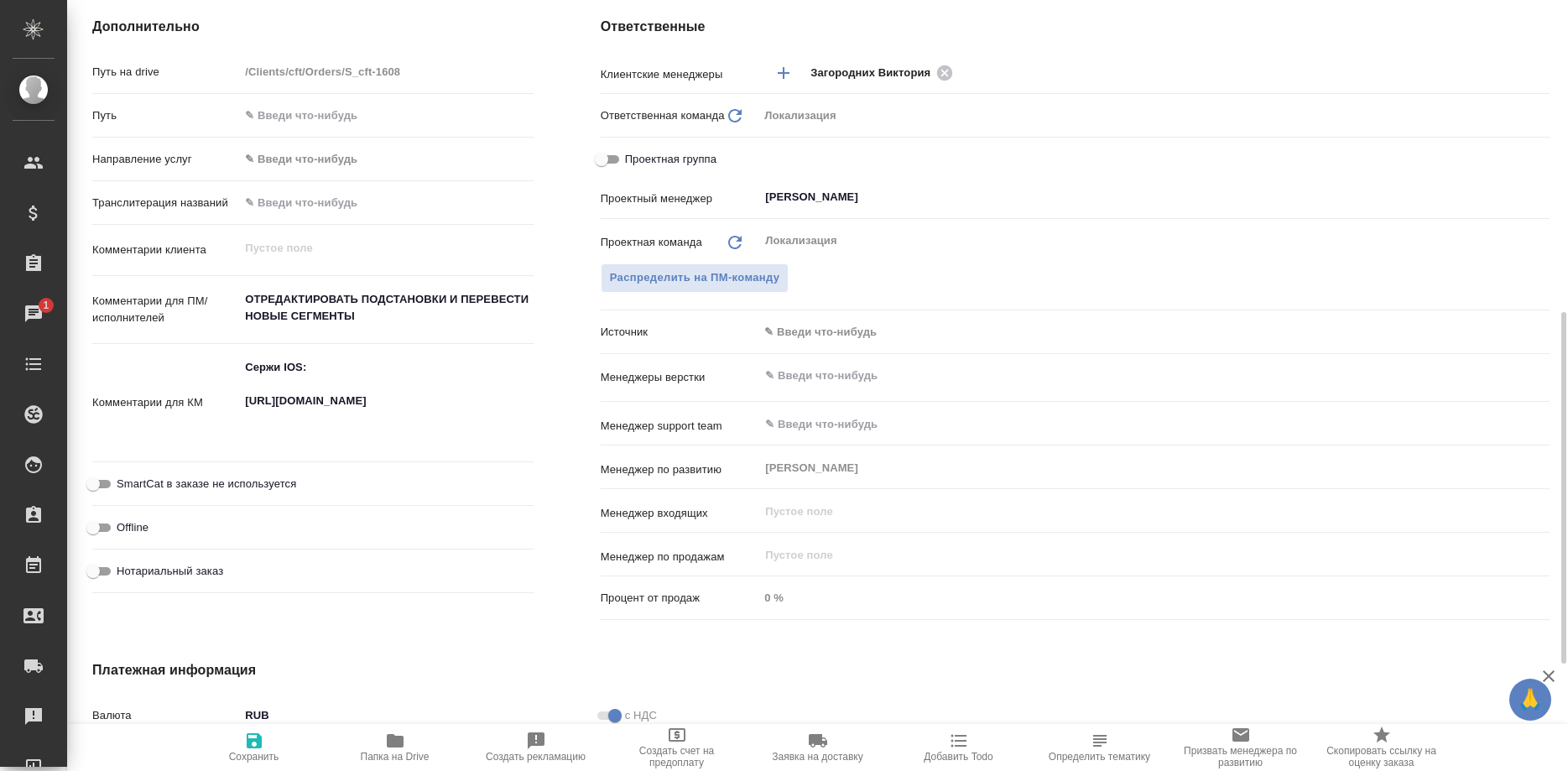
type textarea "x"
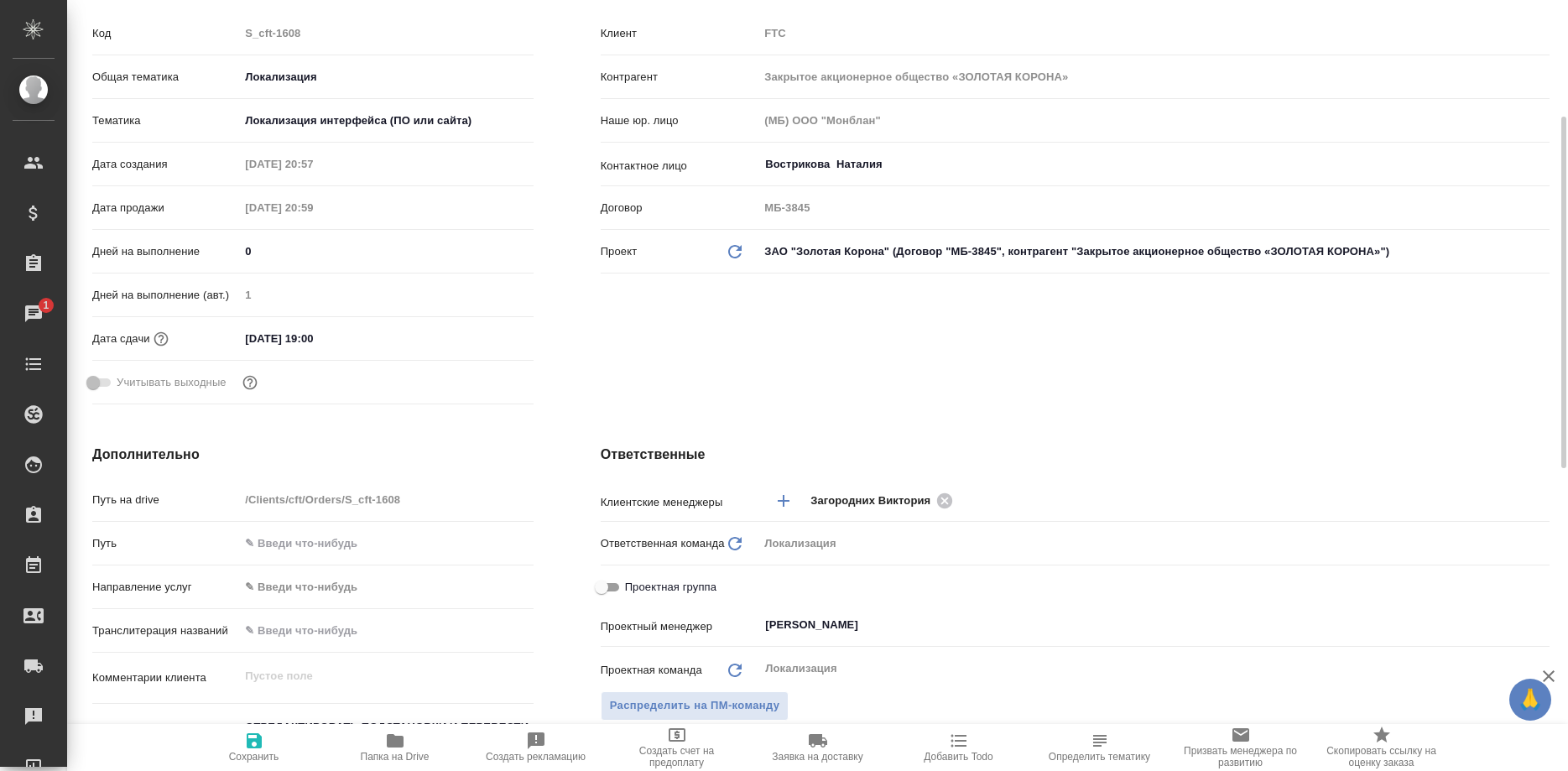
scroll to position [0, 0]
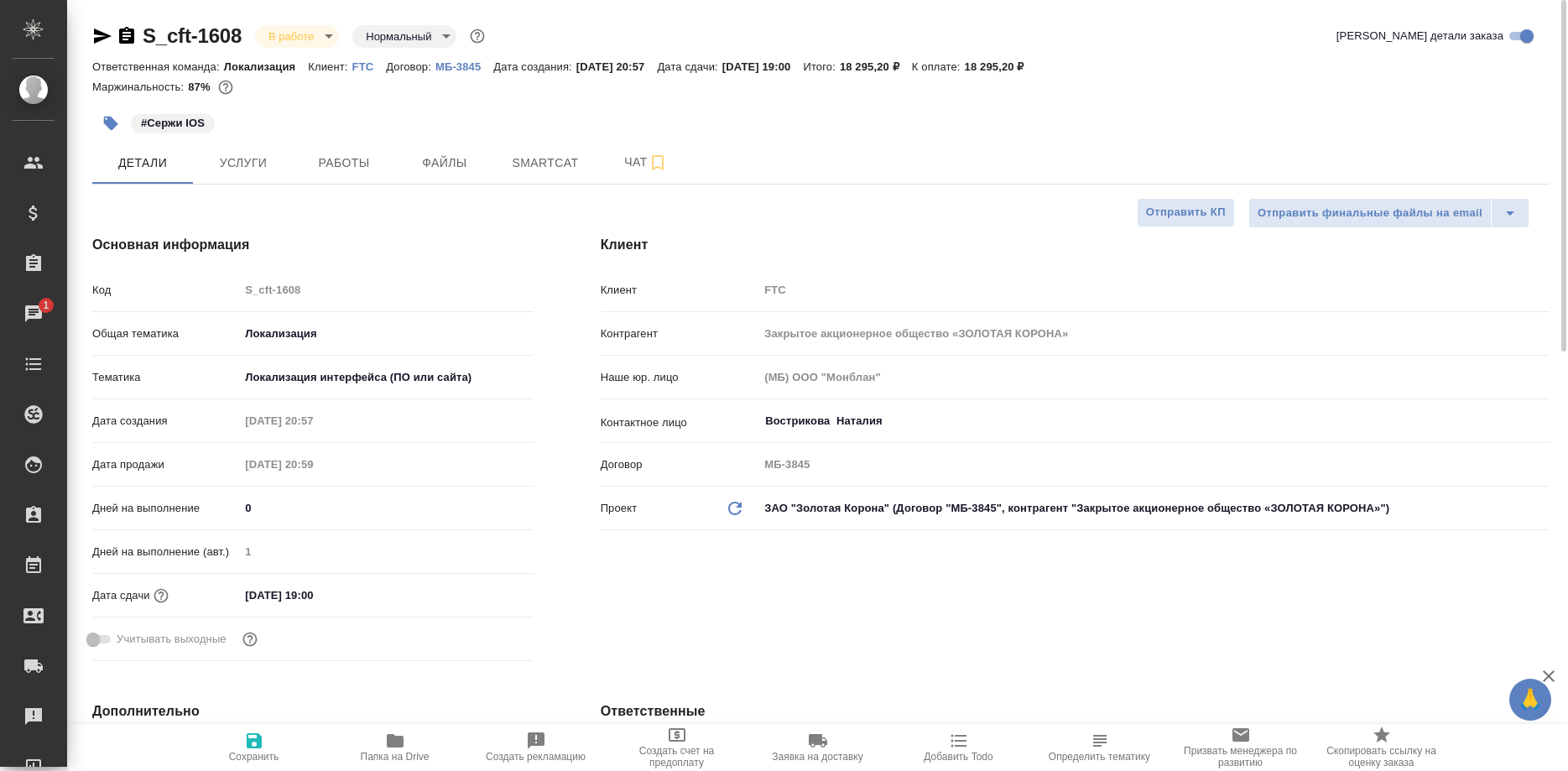
type textarea "x"
select select "RU"
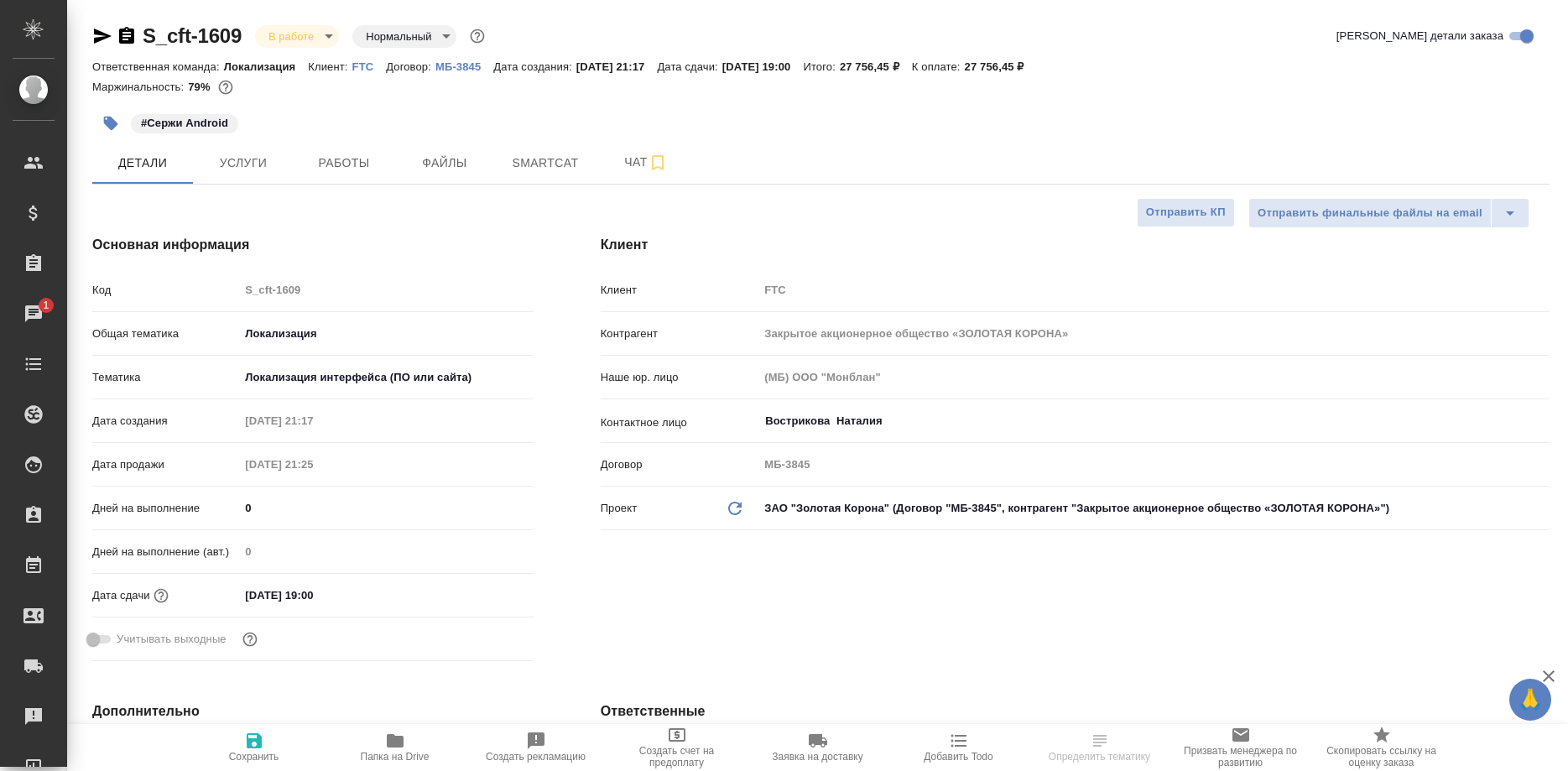
select select "RU"
type textarea "x"
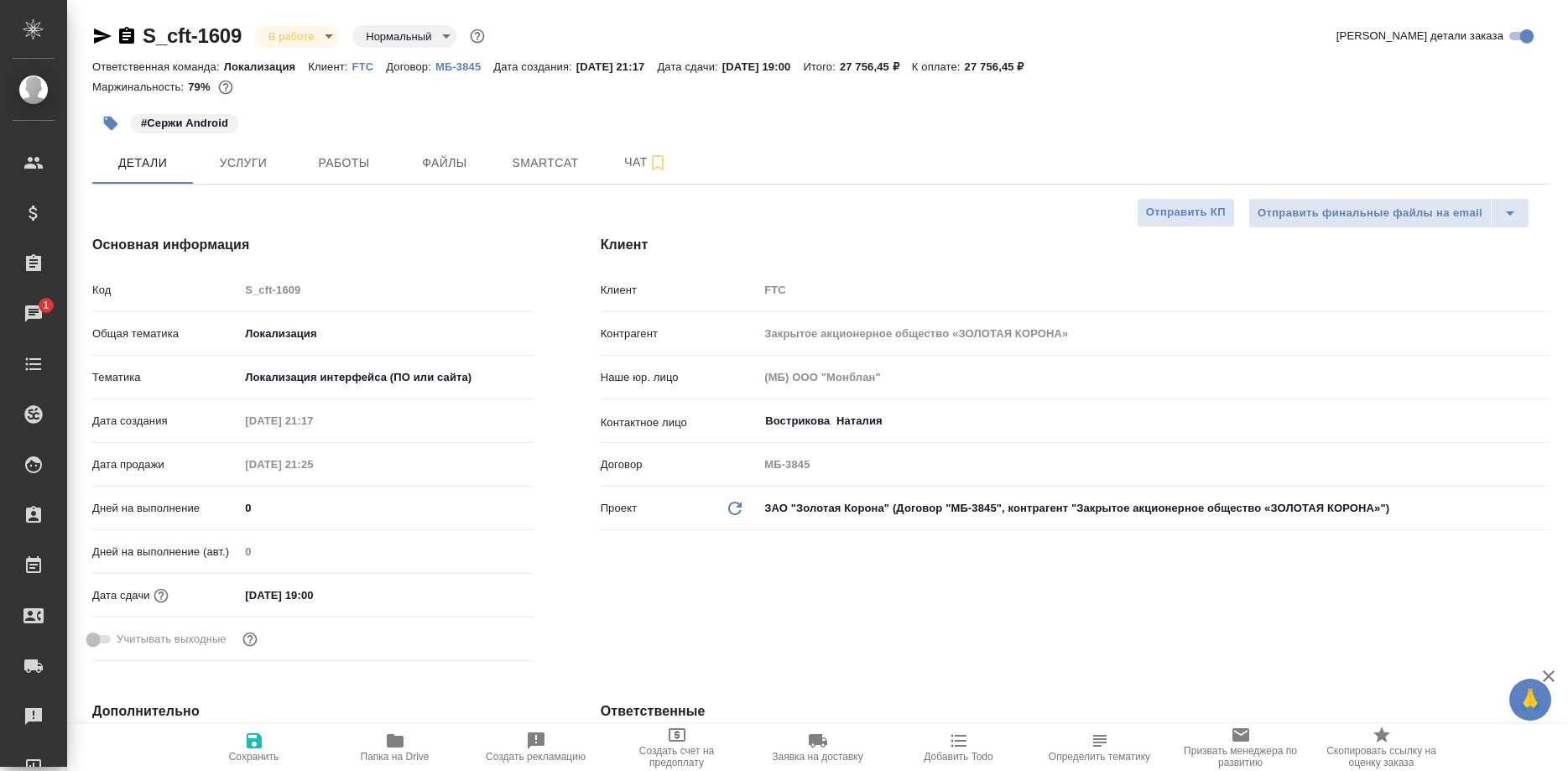
type textarea "x"
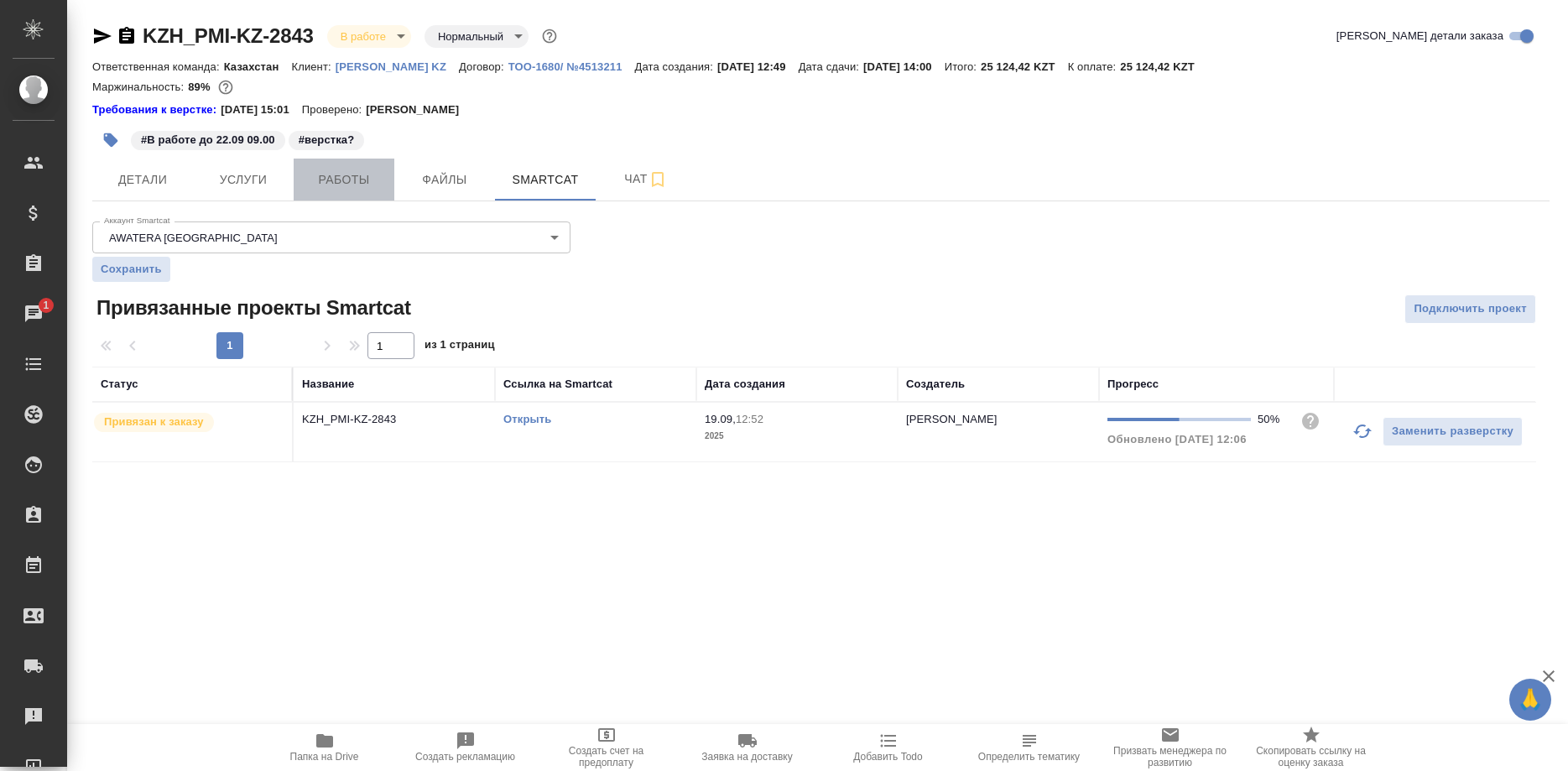
click at [354, 188] on span "Работы" at bounding box center [344, 180] width 81 height 21
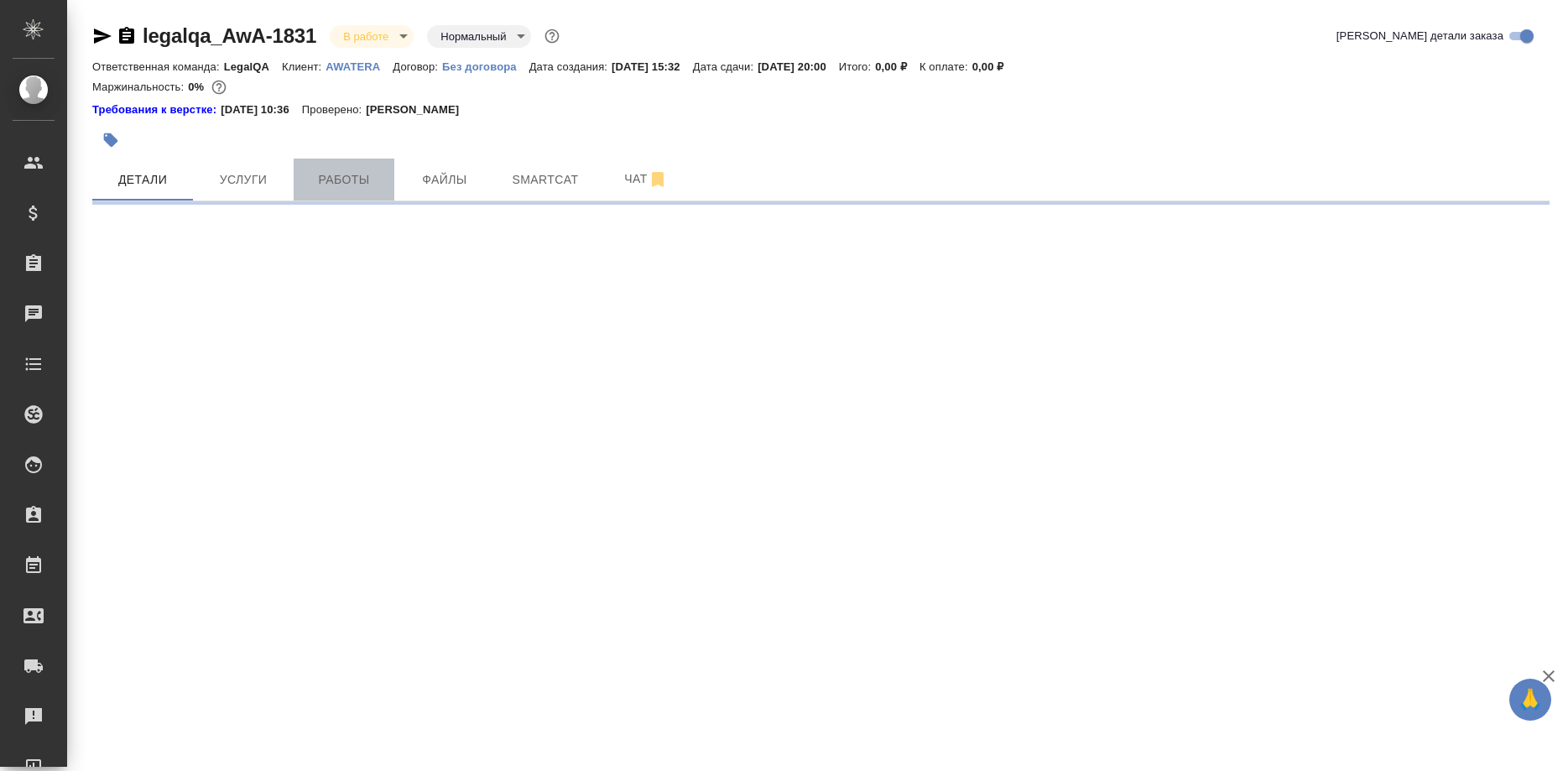
click at [351, 186] on span "Работы" at bounding box center [344, 180] width 81 height 21
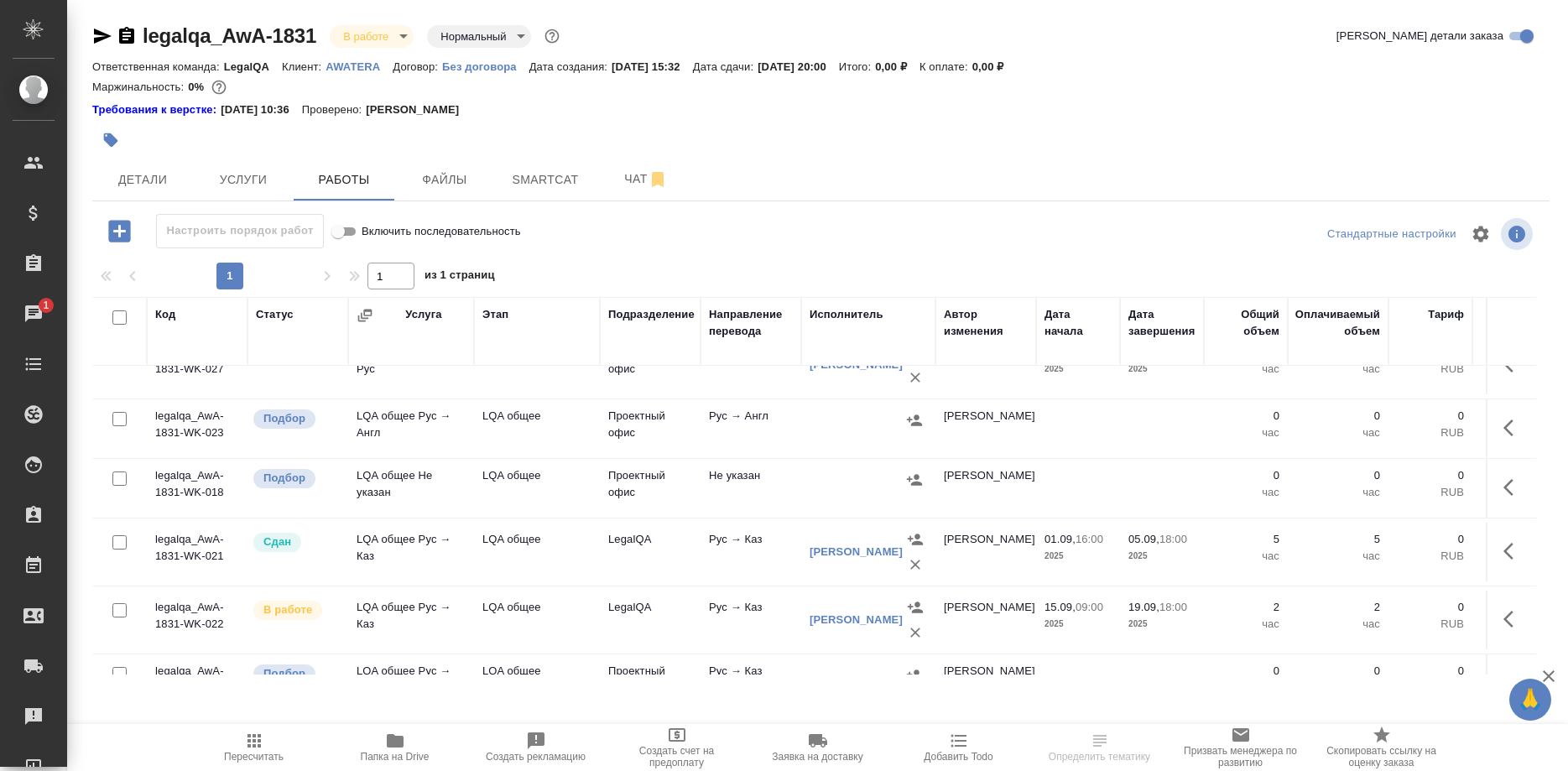
scroll to position [343, 0]
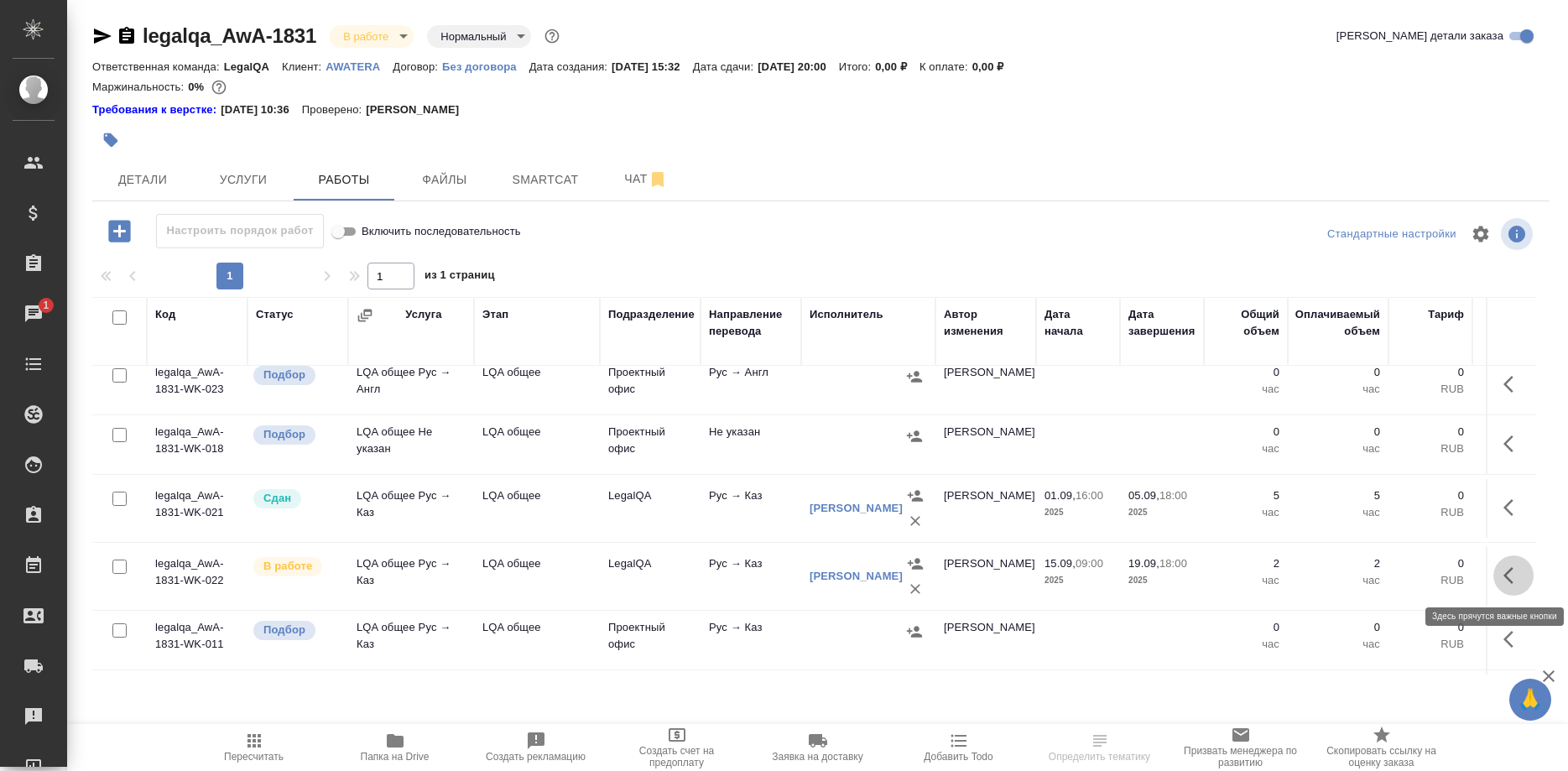
click at [1499, 570] on button "button" at bounding box center [1514, 576] width 40 height 40
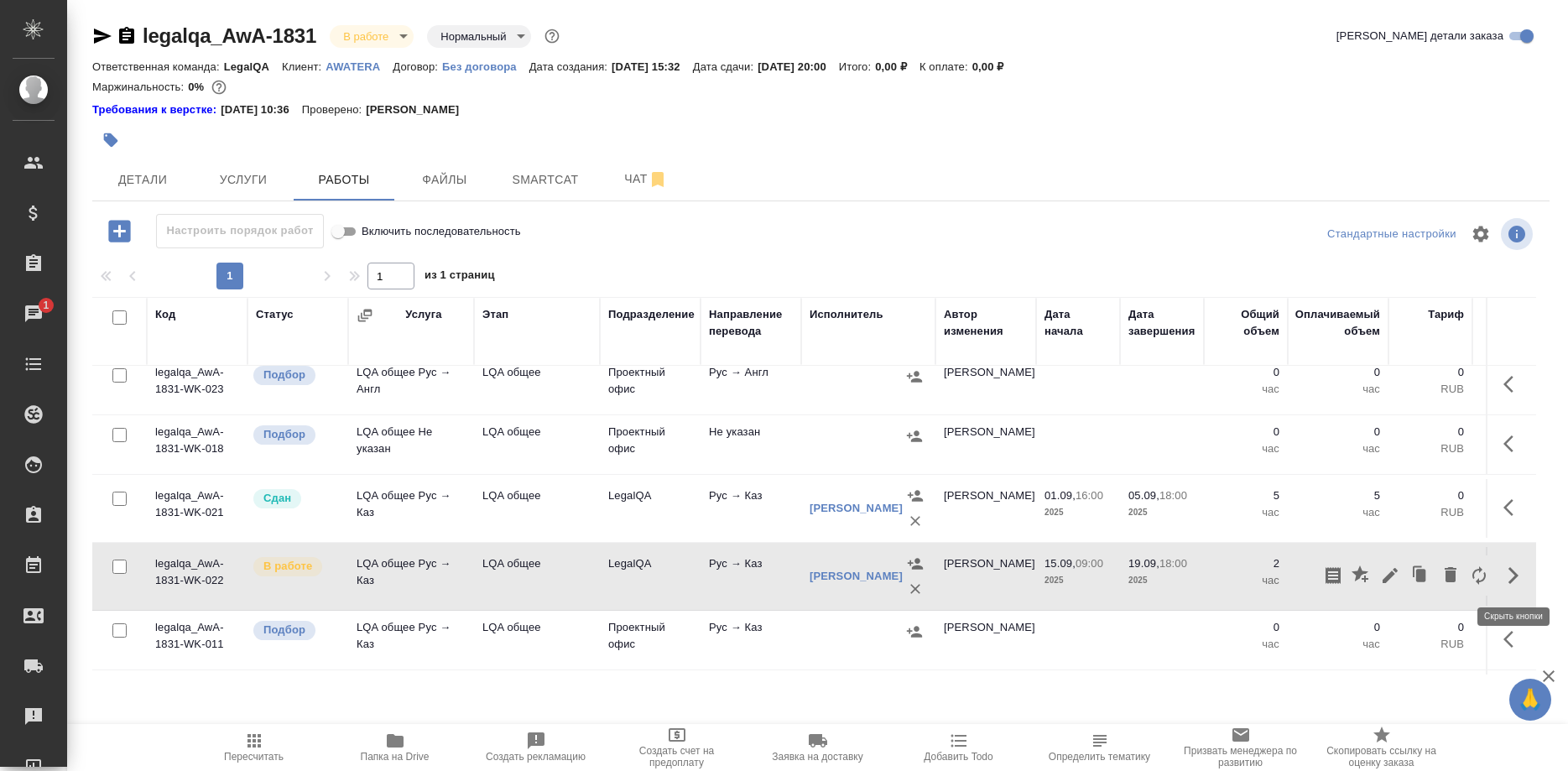
click at [1380, 577] on button "button" at bounding box center [1390, 576] width 29 height 40
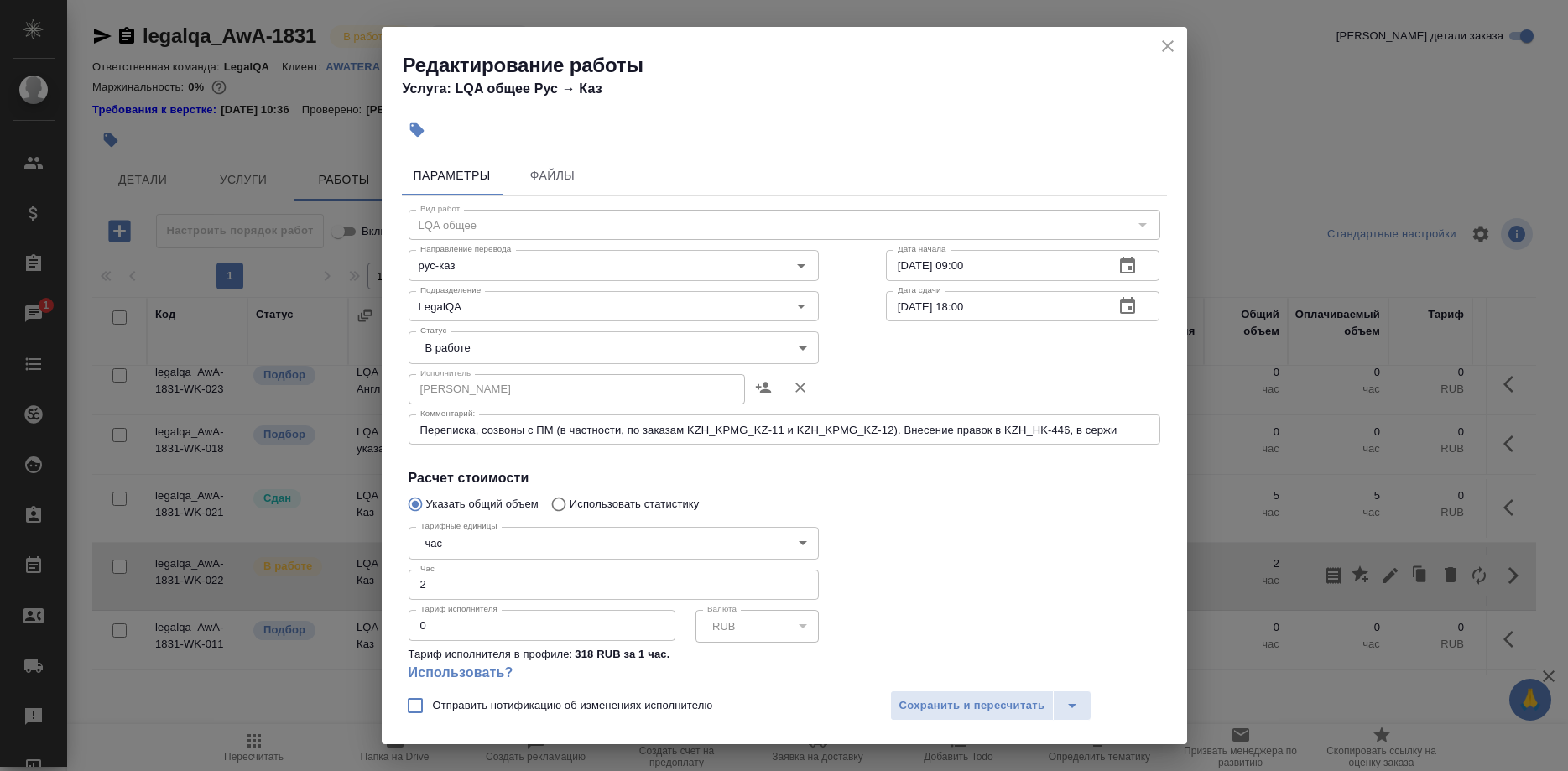
click at [1138, 428] on textarea "Переписка, созвоны с ПМ (в частности, по заказам KZH_KPMG_KZ-11 и KZH_KPMG_KZ-1…" at bounding box center [784, 430] width 728 height 12
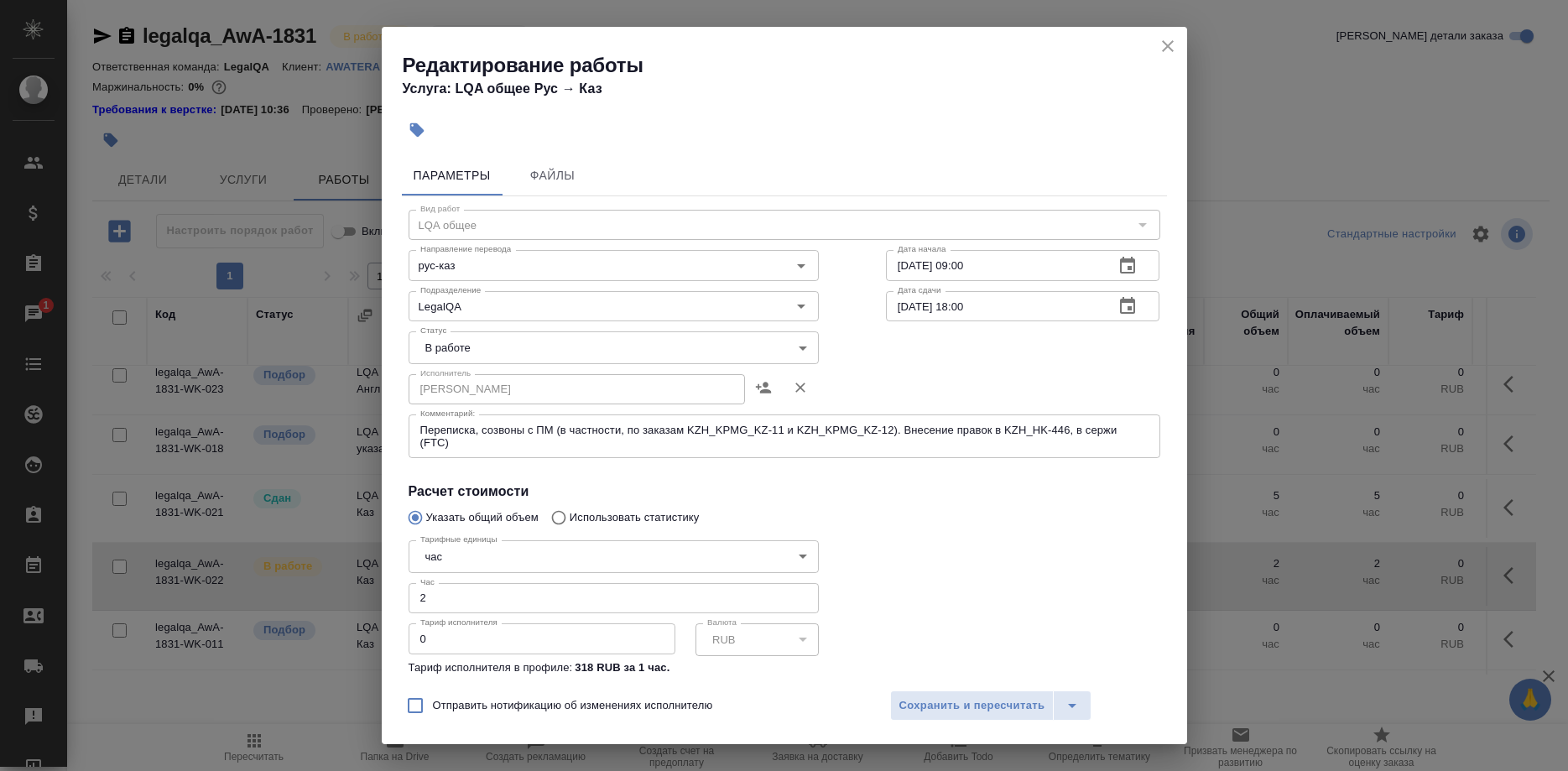
click at [213, 538] on div "Редактирование работы Услуга: LQA общее Рус → Каз Параметры Файлы Вид работ LQA…" at bounding box center [784, 386] width 1568 height 771
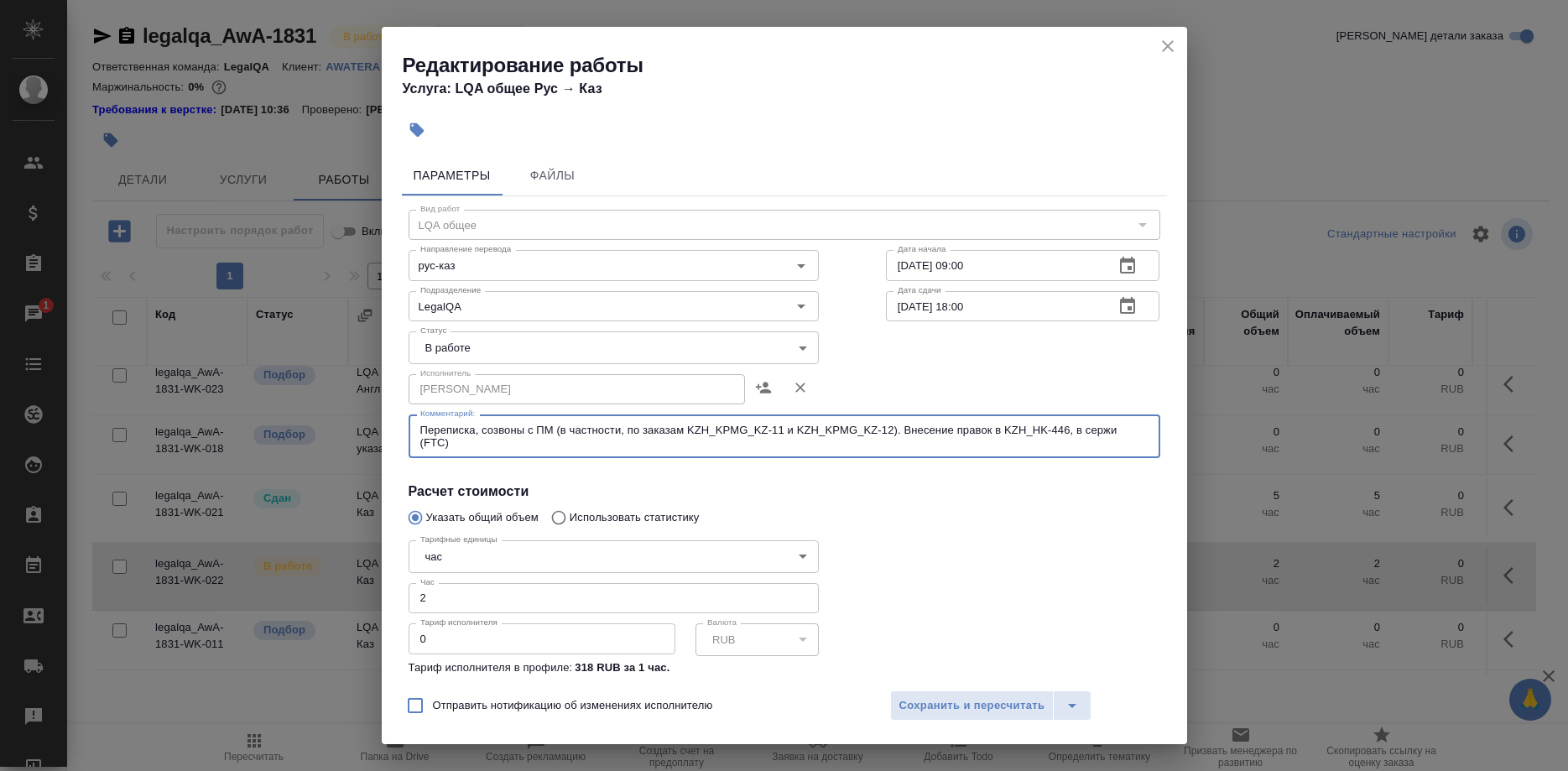
click at [812, 443] on textarea "Переписка, созвоны с ПМ (в частности, по заказам KZH_KPMG_KZ-11 и KZH_KPMG_KZ-1…" at bounding box center [784, 437] width 728 height 26
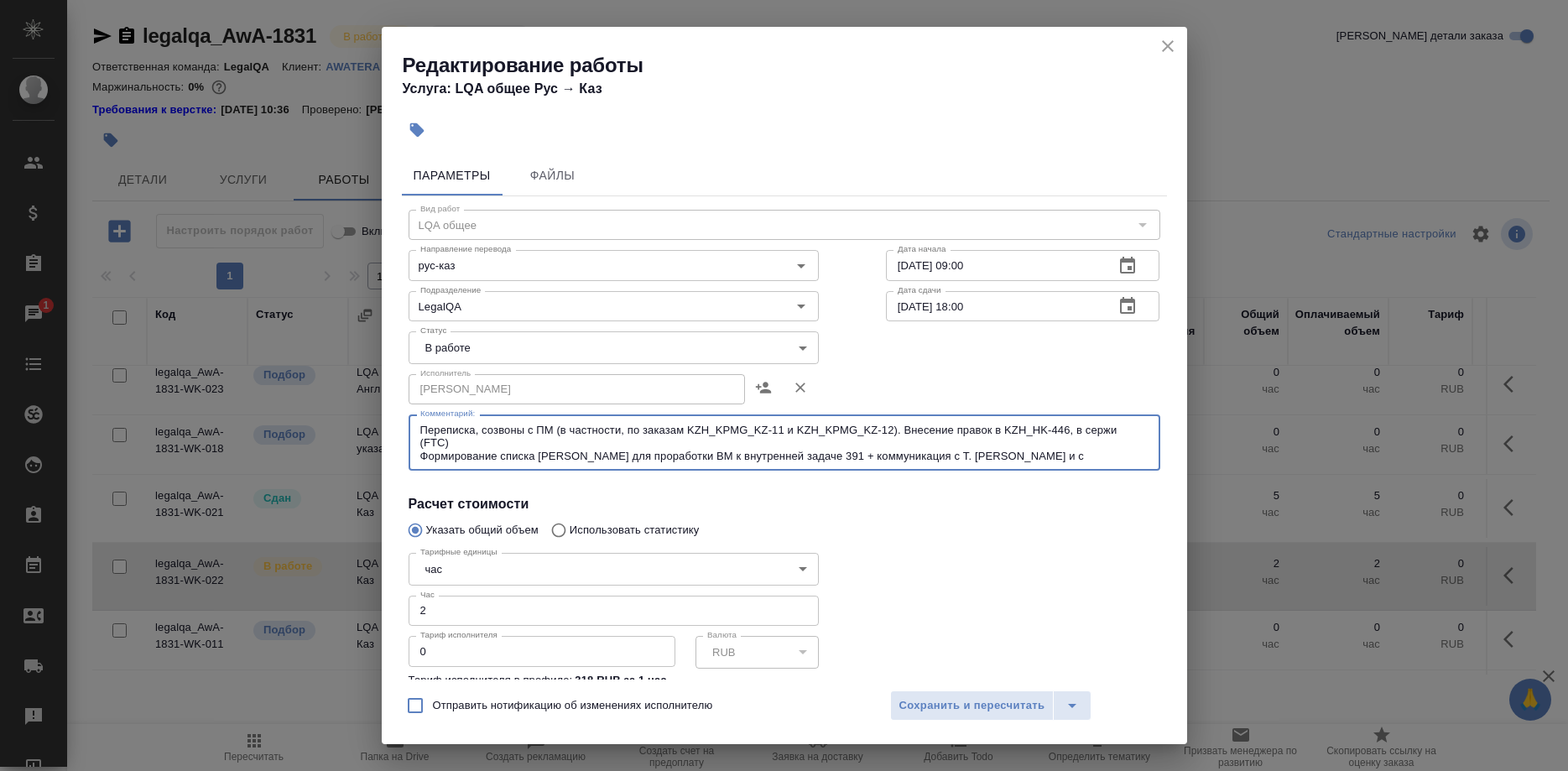
click at [1141, 428] on textarea "Переписка, созвоны с ПМ (в частности, по заказам KZH_KPMG_KZ-11 и KZH_KPMG_KZ-1…" at bounding box center [784, 443] width 728 height 39
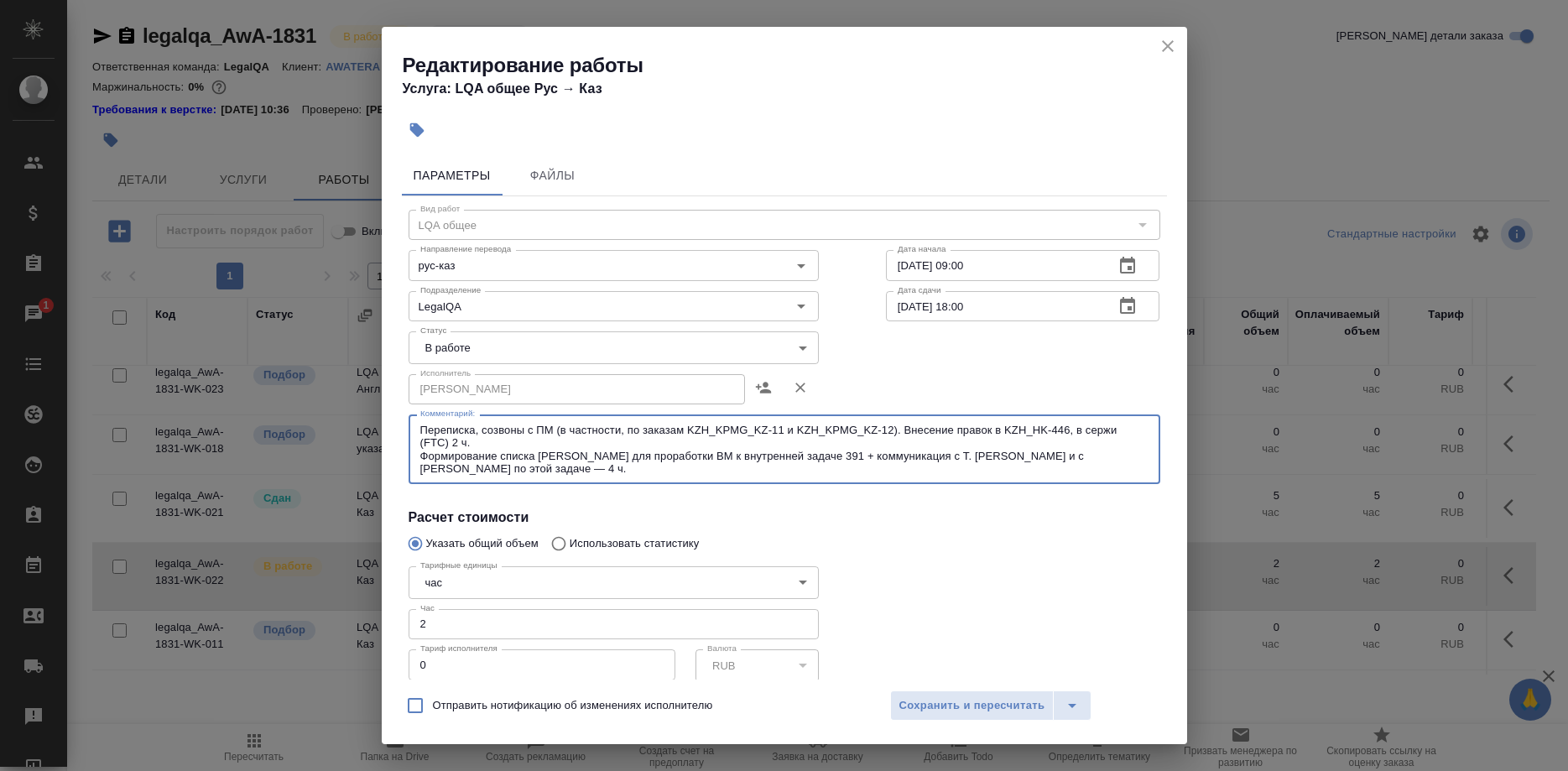
type textarea "Переписка, созвоны с ПМ (в частности, по заказам KZH_KPMG_KZ-11 и KZH_KPMG_KZ-1…"
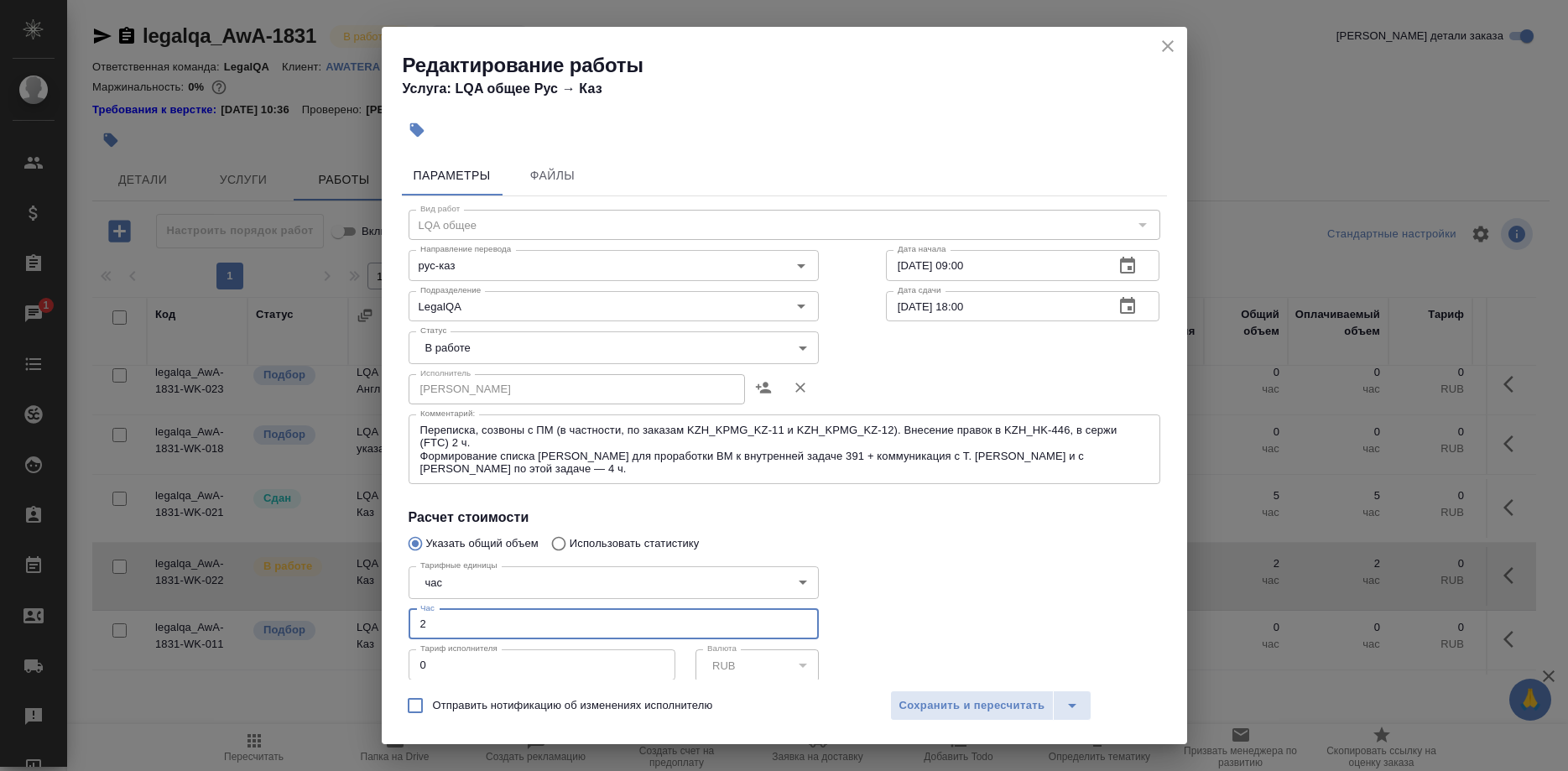
drag, startPoint x: 610, startPoint y: 599, endPoint x: 277, endPoint y: 599, distance: 333.0
click at [408, 609] on input "2" at bounding box center [613, 624] width 410 height 30
type input "6"
click at [901, 307] on input "[DATE] 18:00" at bounding box center [994, 306] width 215 height 30
type input "[DATE] 18:00"
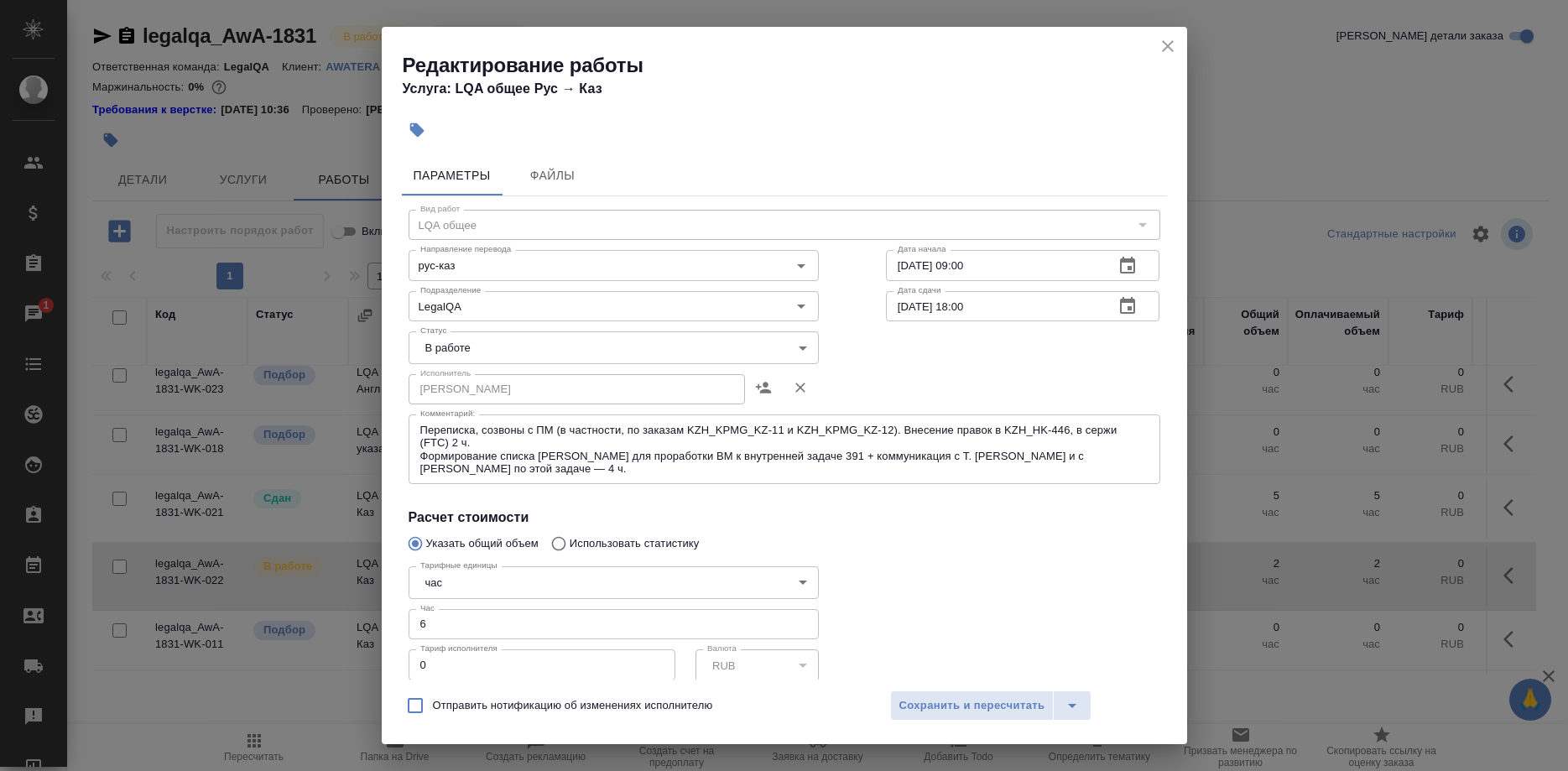
click at [904, 688] on div "Отправить нотификацию об изменениях исполнителю Сохранить и пересчитать" at bounding box center [785, 712] width 806 height 65
click at [930, 697] on span "Сохранить и пересчитать" at bounding box center [972, 706] width 146 height 19
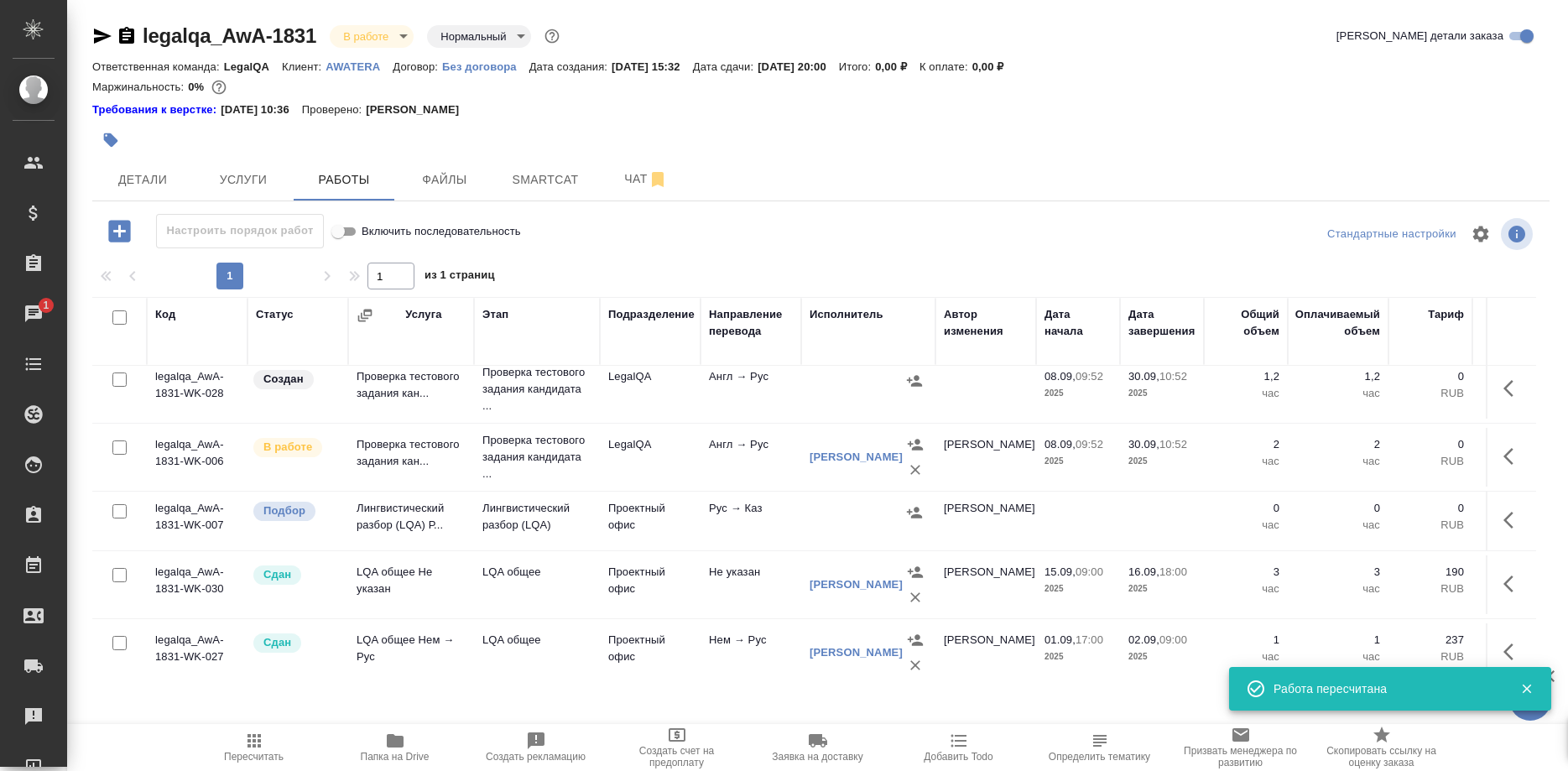
scroll to position [0, 0]
